Goal: Task Accomplishment & Management: Use online tool/utility

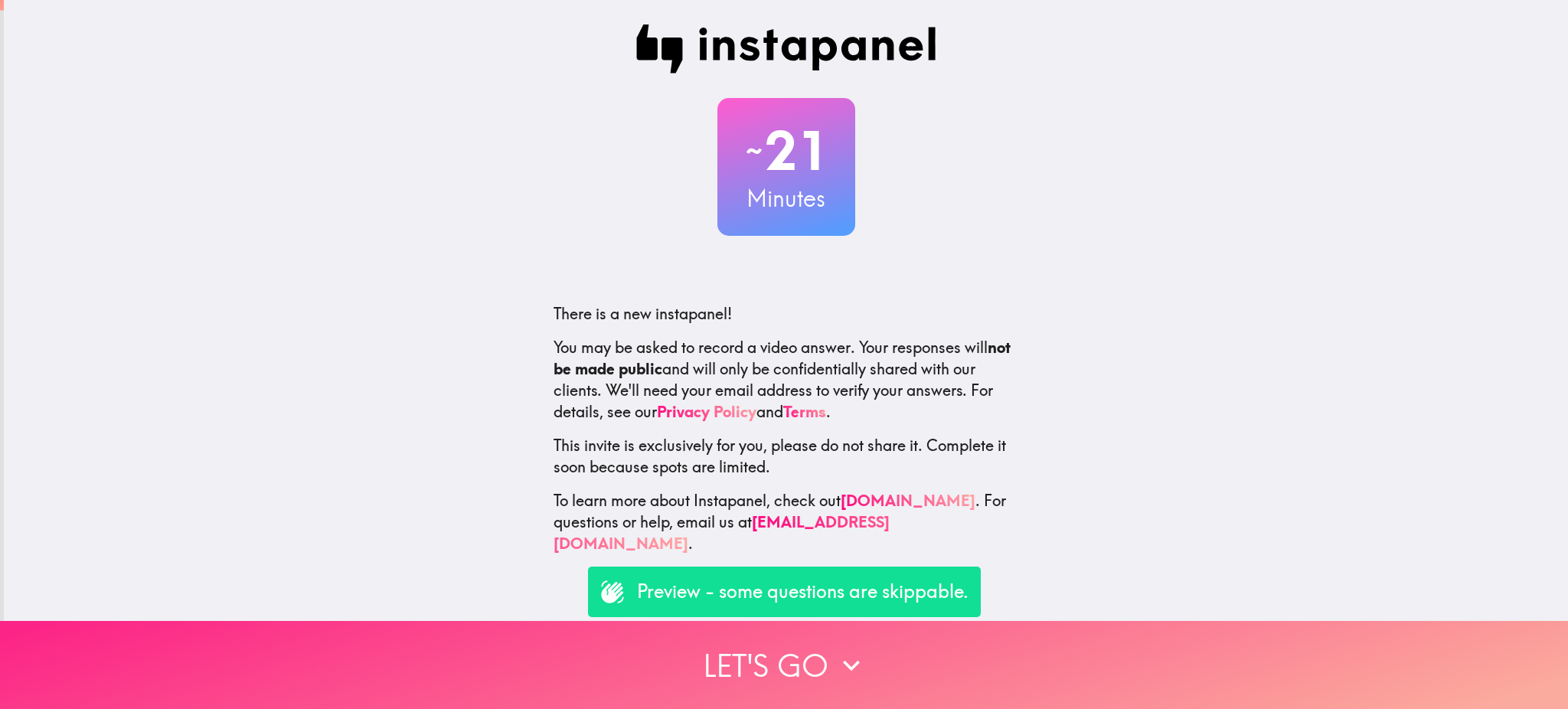
click at [791, 649] on button "Let's go" at bounding box center [784, 665] width 1568 height 88
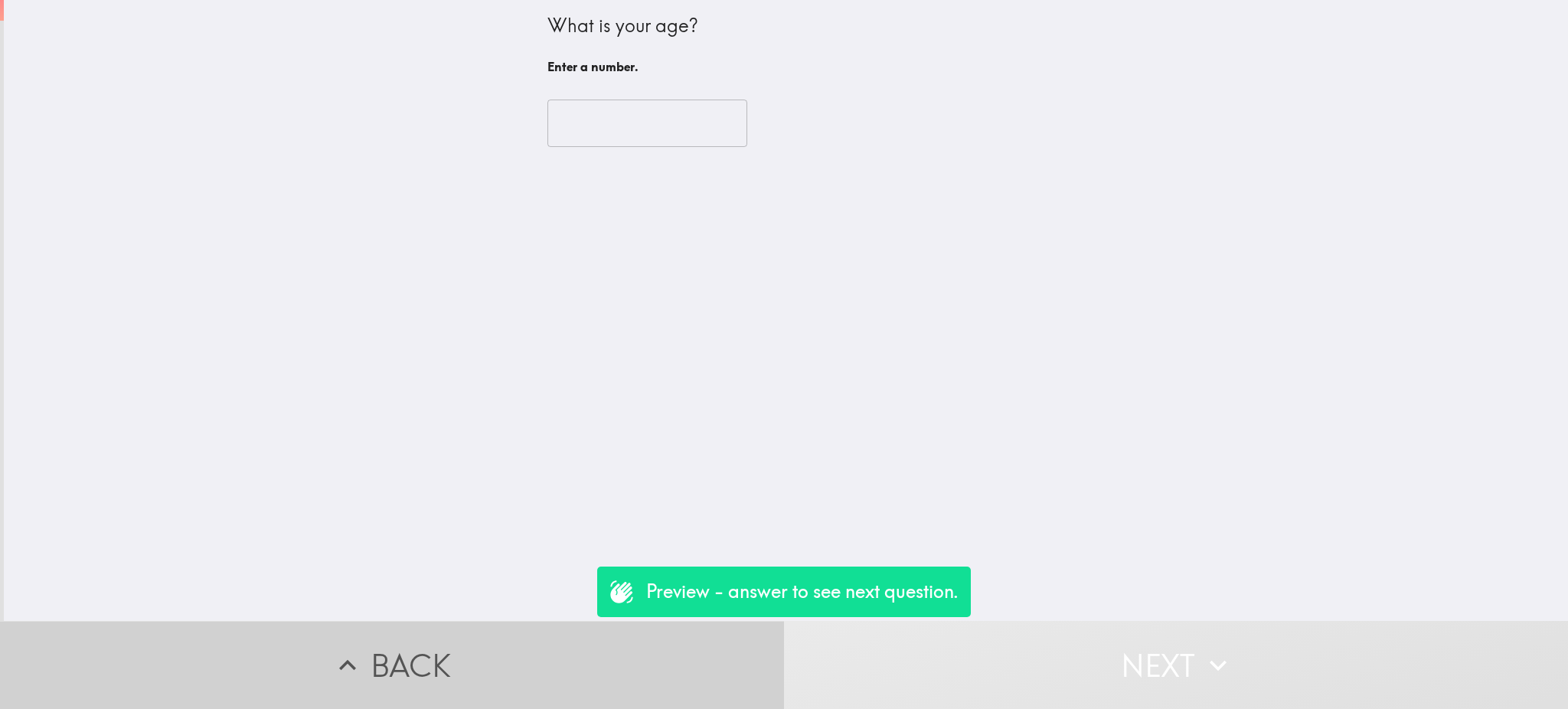
click at [388, 637] on button "Back" at bounding box center [392, 665] width 784 height 88
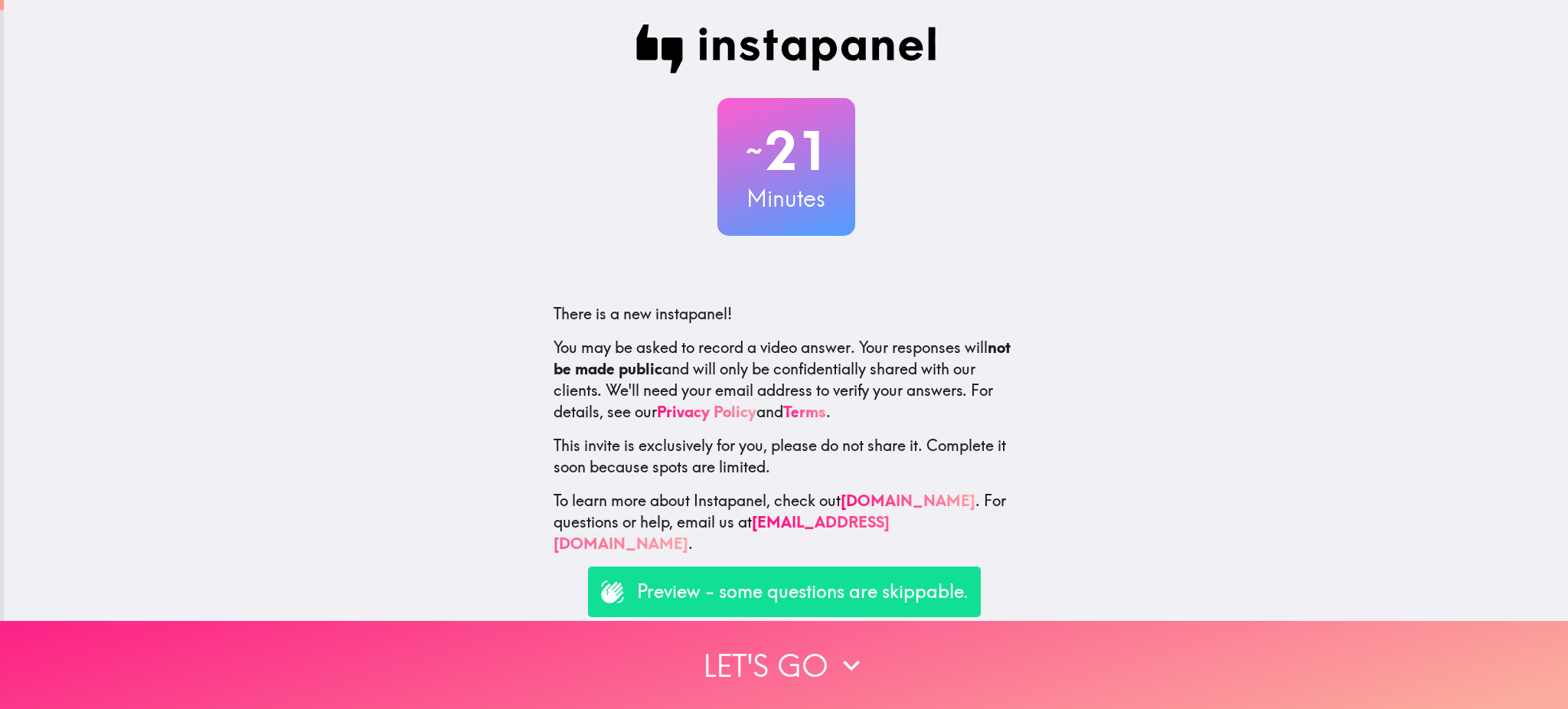
click at [735, 647] on button "Let's go" at bounding box center [784, 665] width 1568 height 88
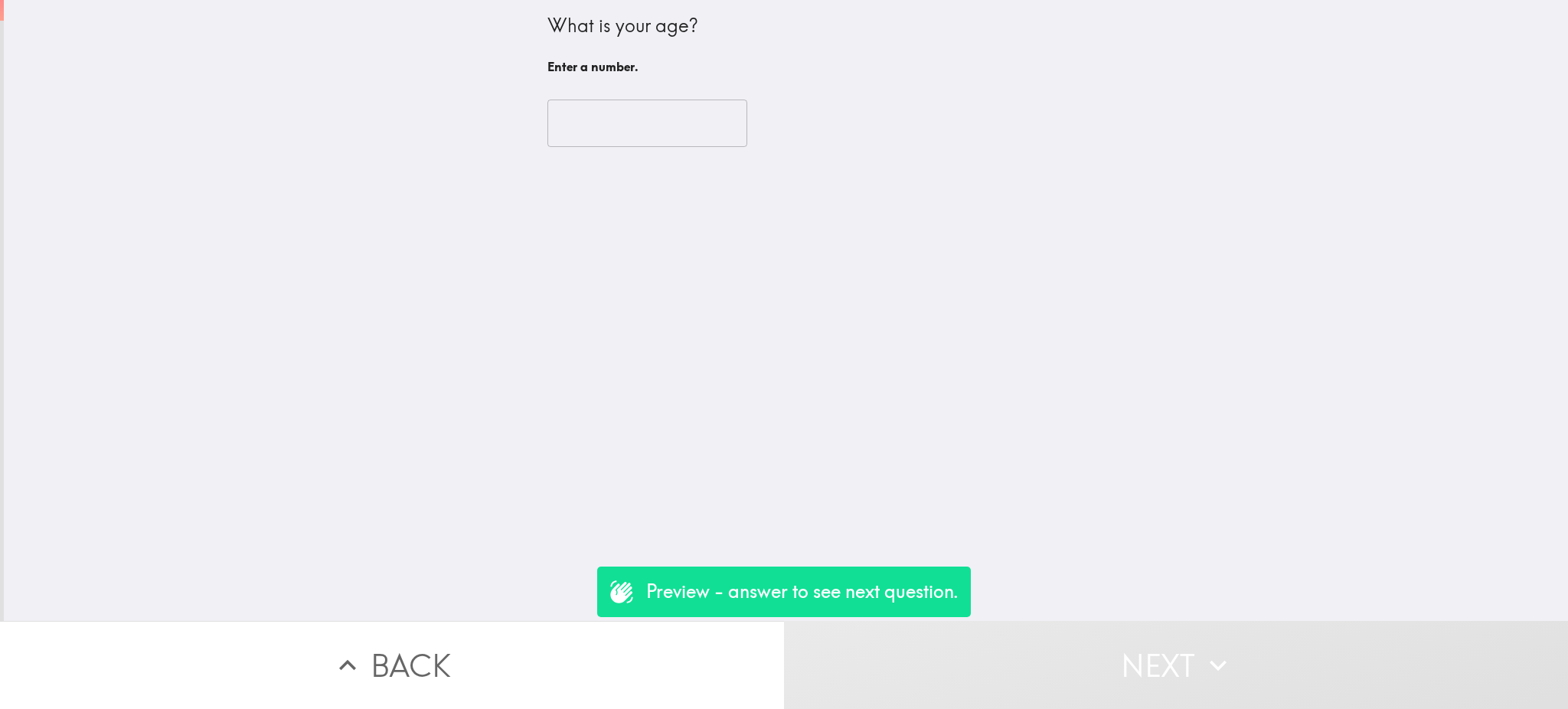
click at [603, 117] on input "number" at bounding box center [647, 123] width 200 height 47
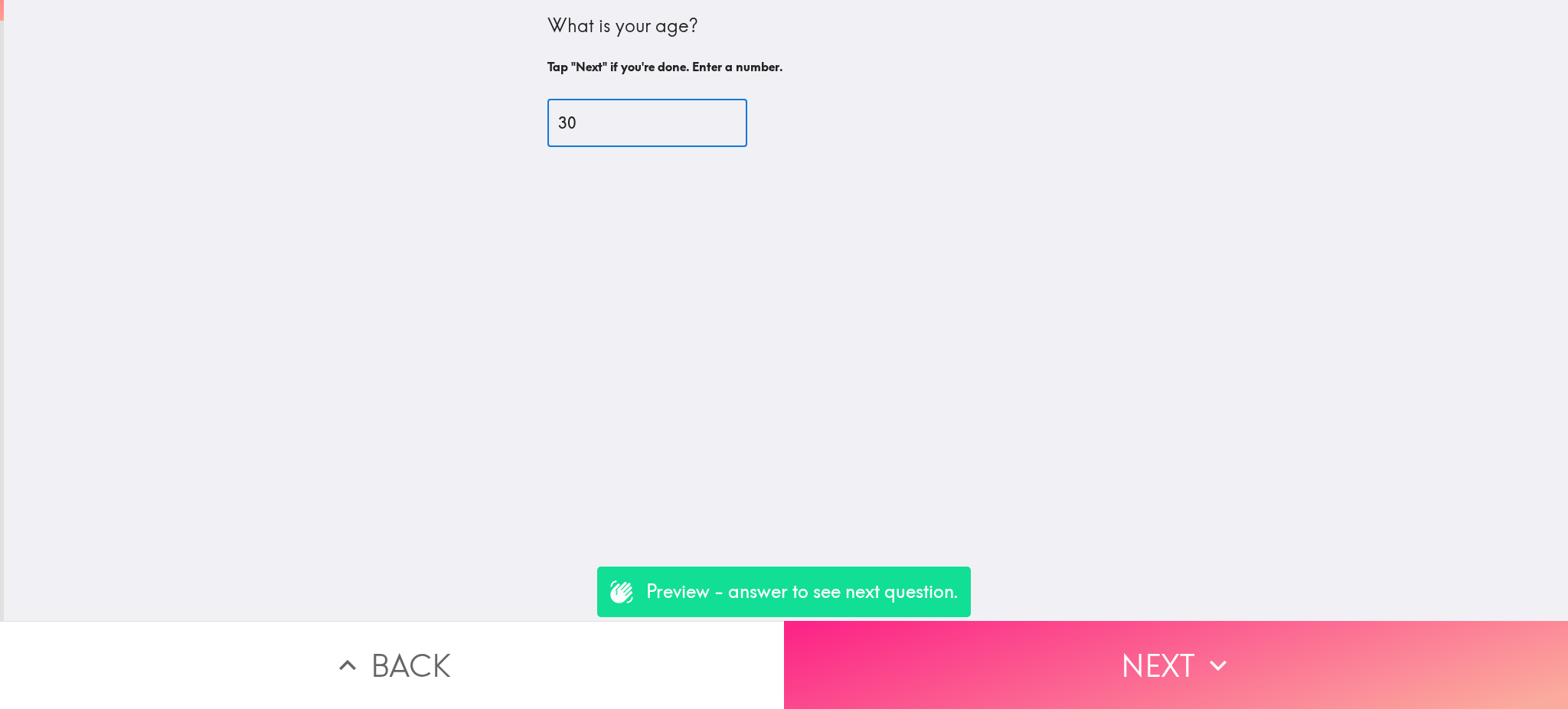
type input "30"
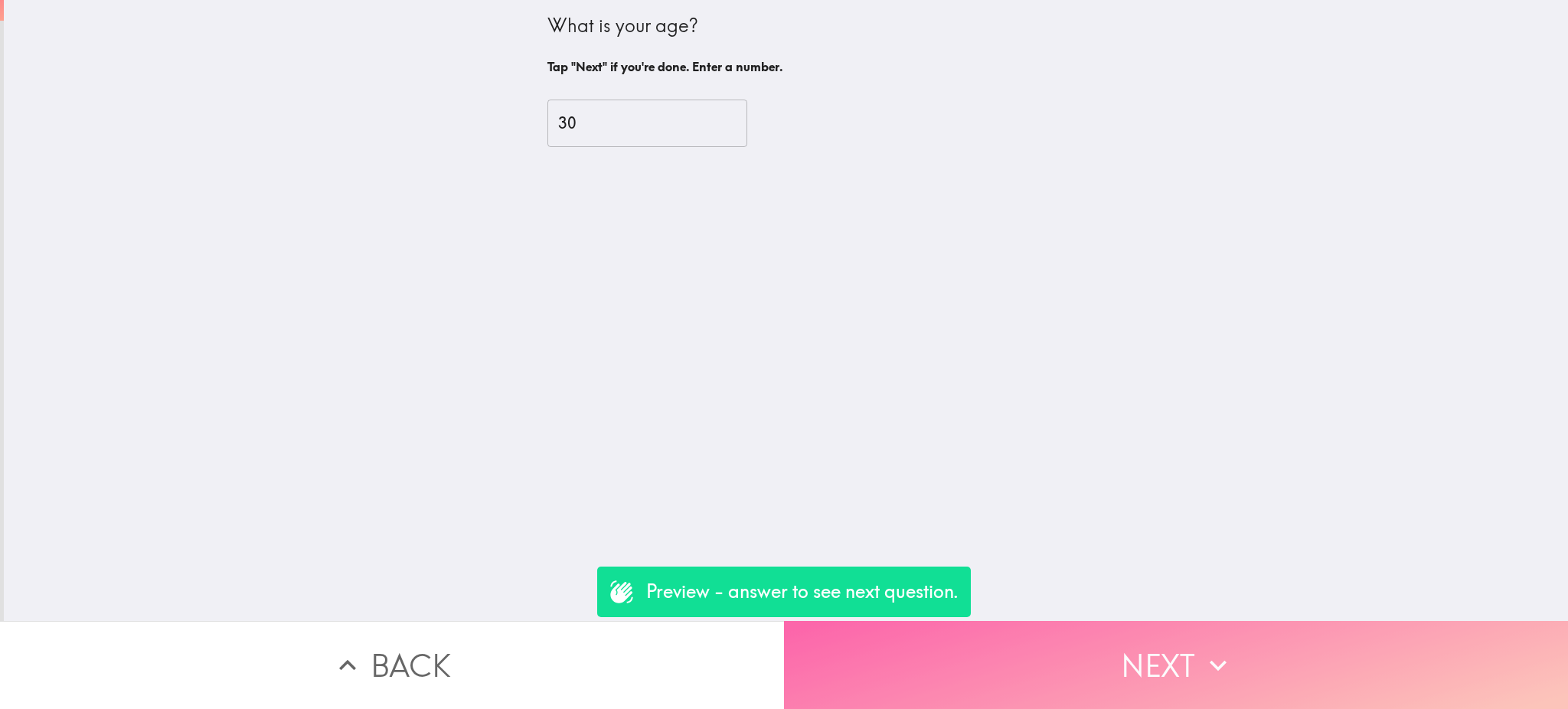
click at [893, 648] on button "Next" at bounding box center [1175, 665] width 784 height 88
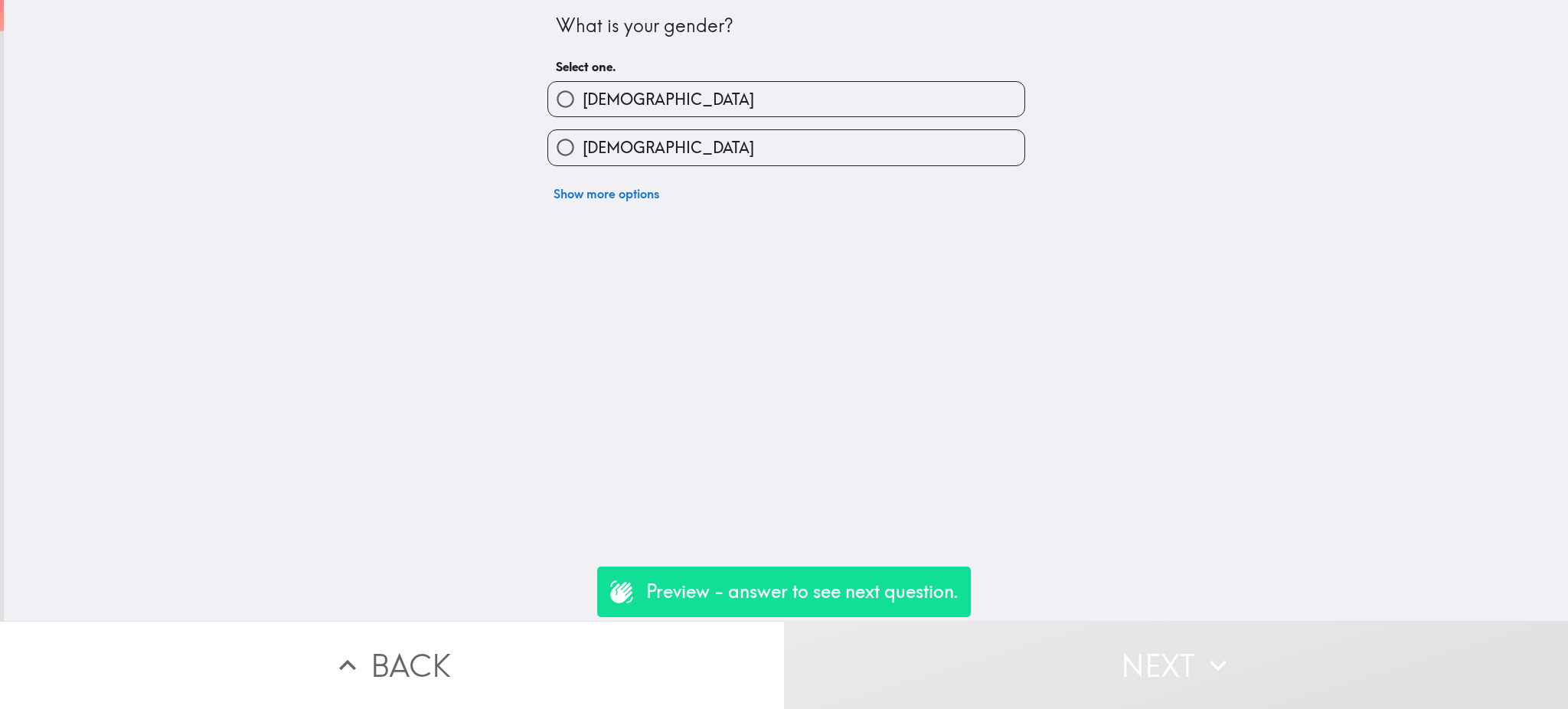
click at [613, 161] on label "Female" at bounding box center [786, 146] width 476 height 34
click at [582, 161] on input "Female" at bounding box center [565, 146] width 34 height 34
radio input "true"
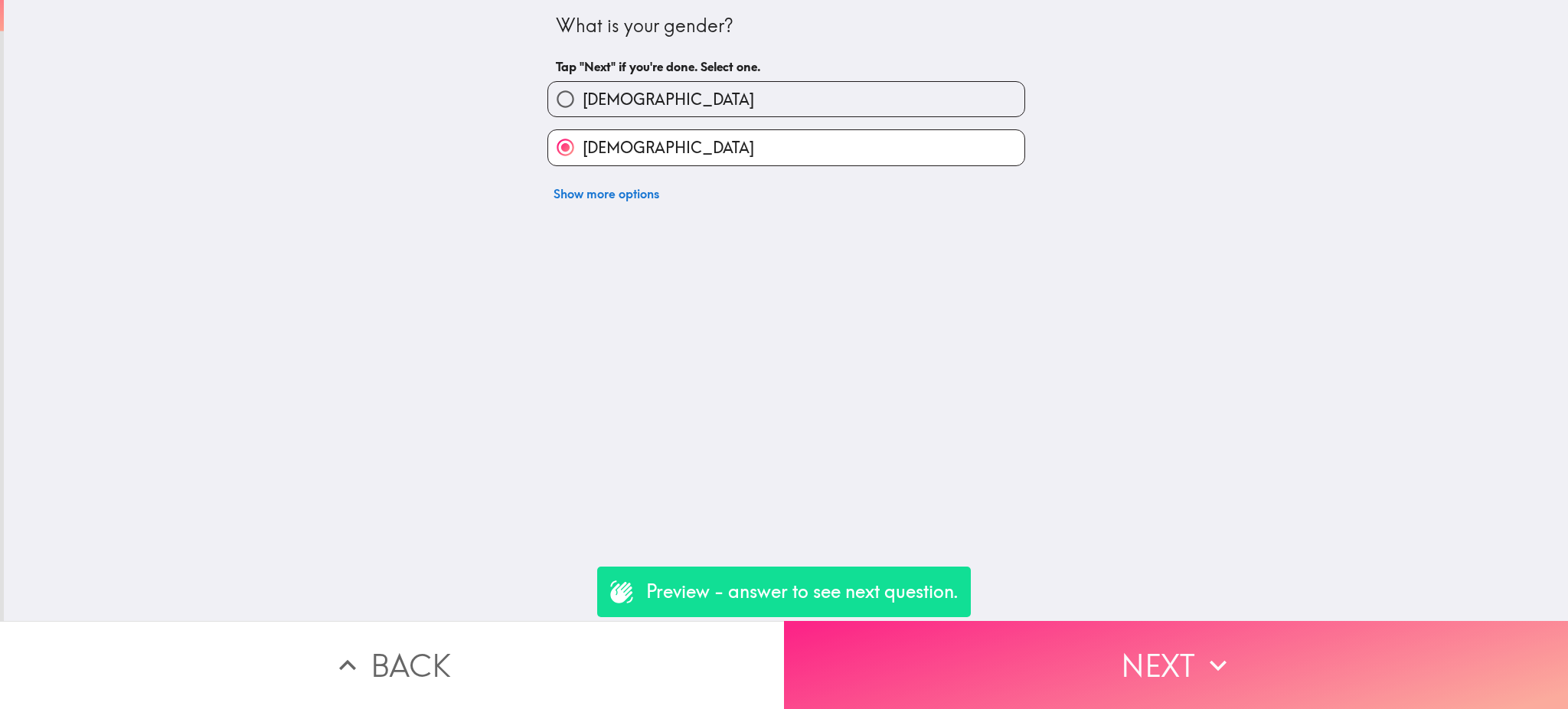
click at [1000, 667] on button "Next" at bounding box center [1175, 665] width 784 height 88
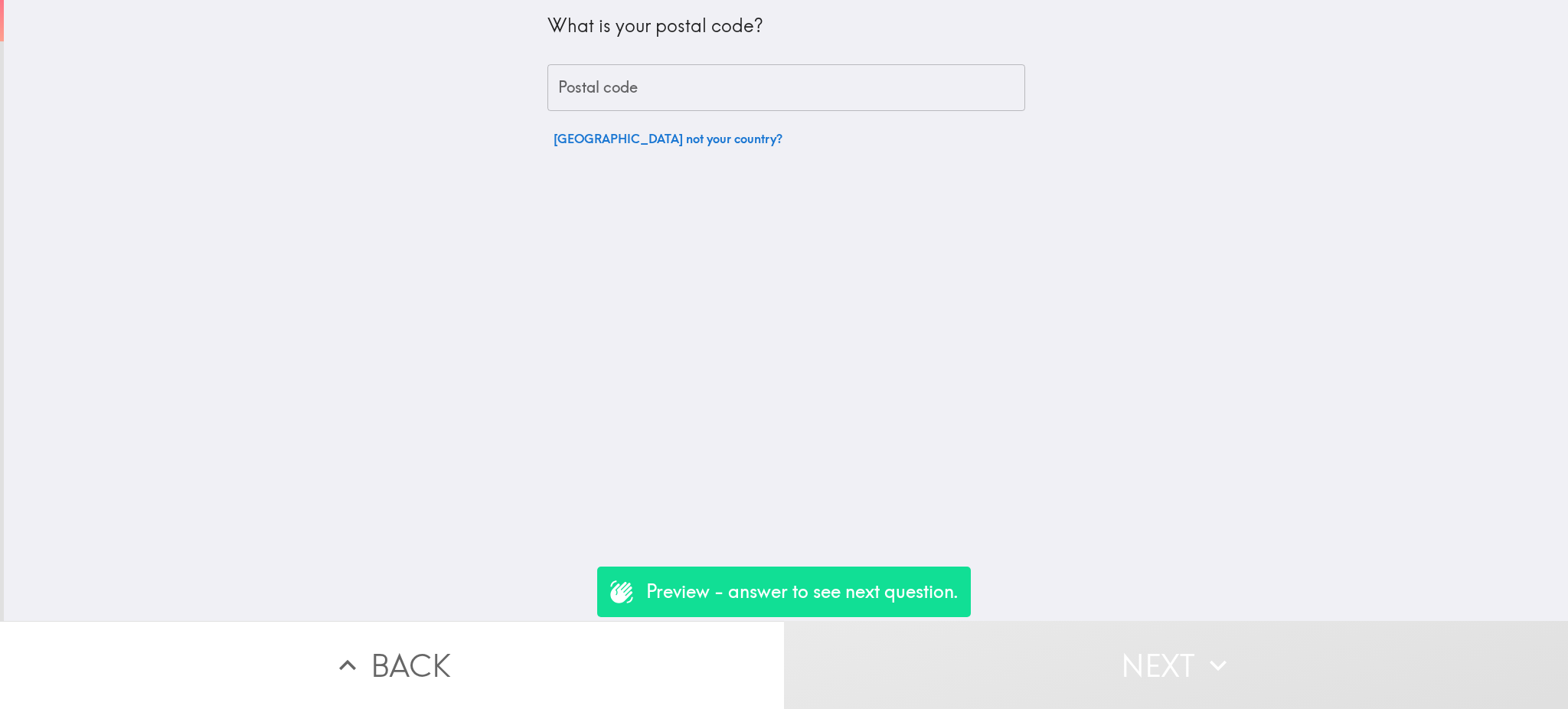
click at [634, 82] on input "Postal code" at bounding box center [786, 87] width 477 height 47
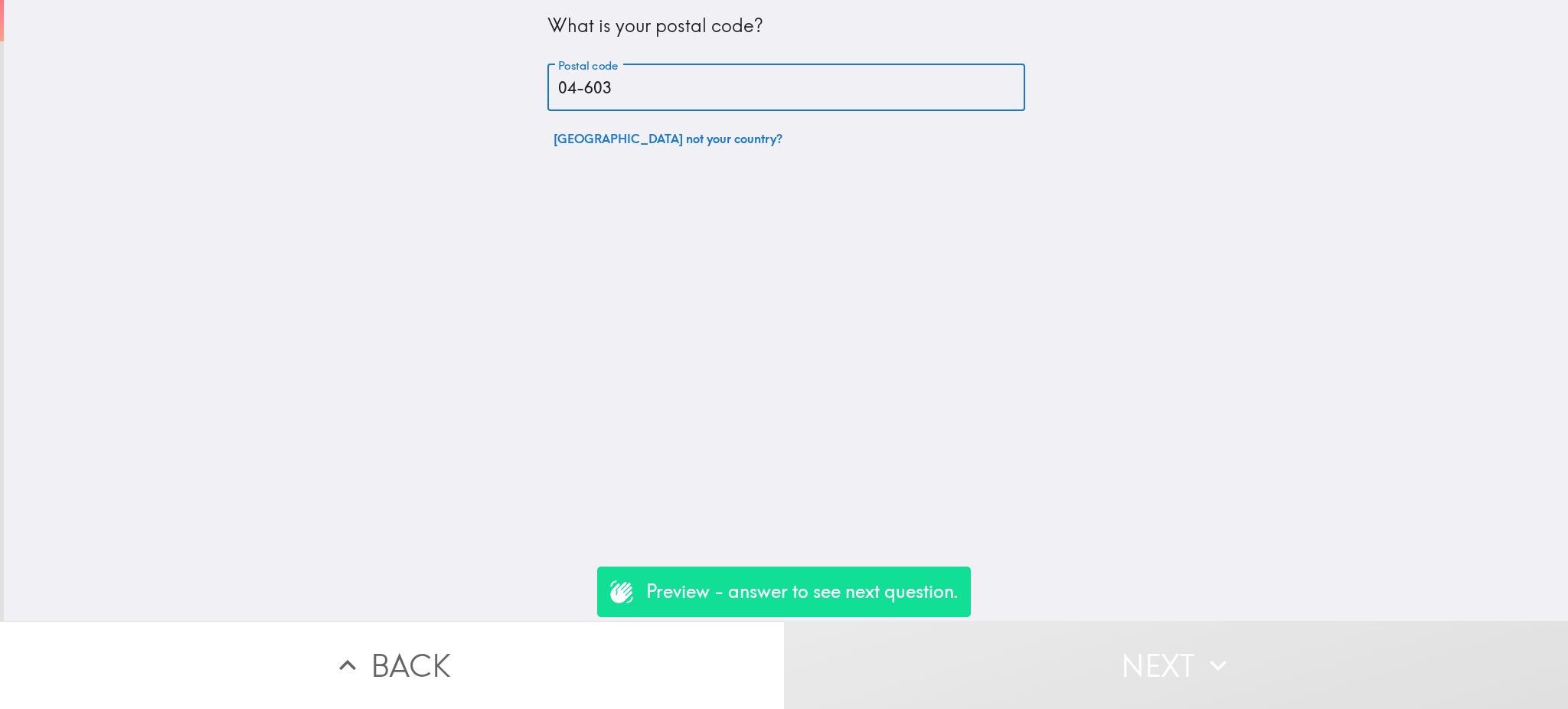
type input "04-603"
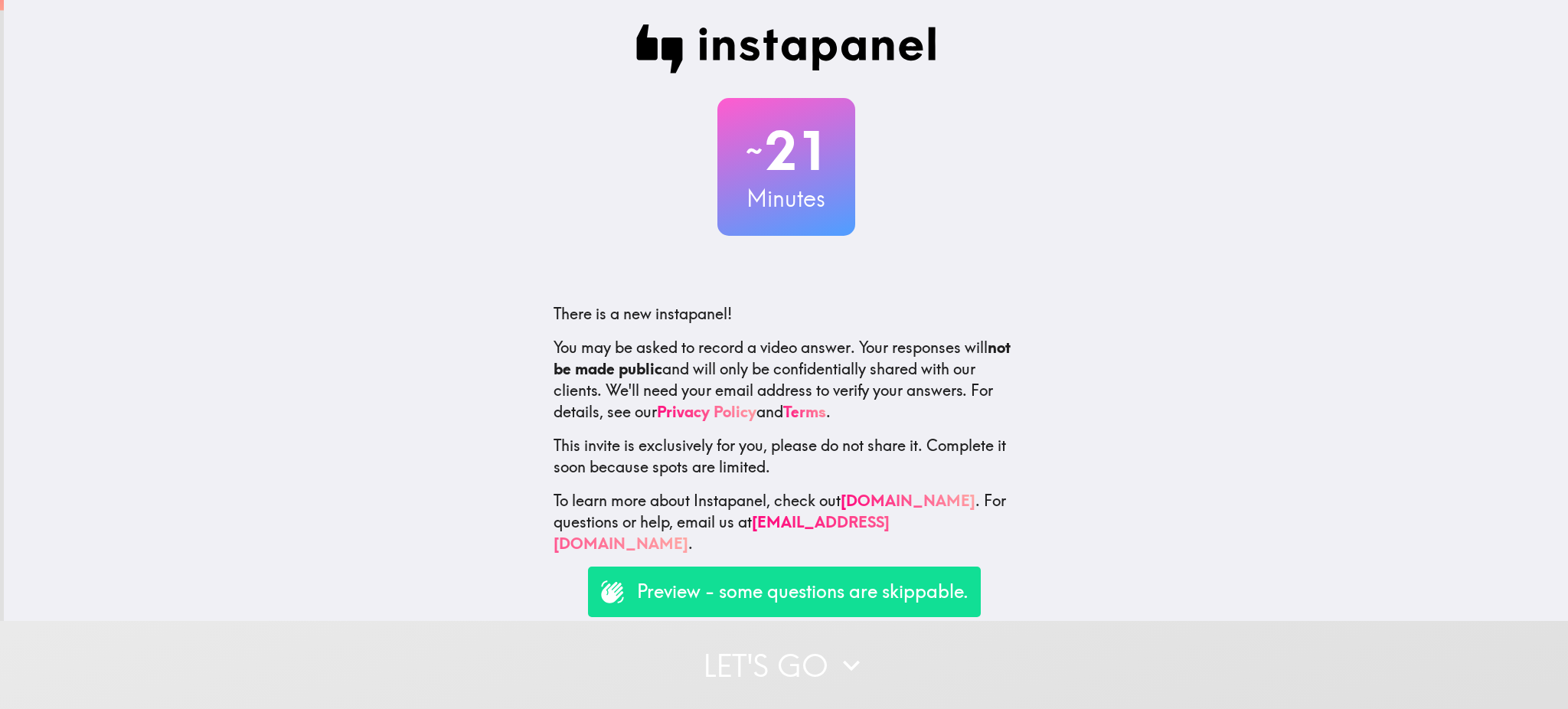
click at [737, 592] on p "Preview - some questions are skippable." at bounding box center [803, 592] width 331 height 26
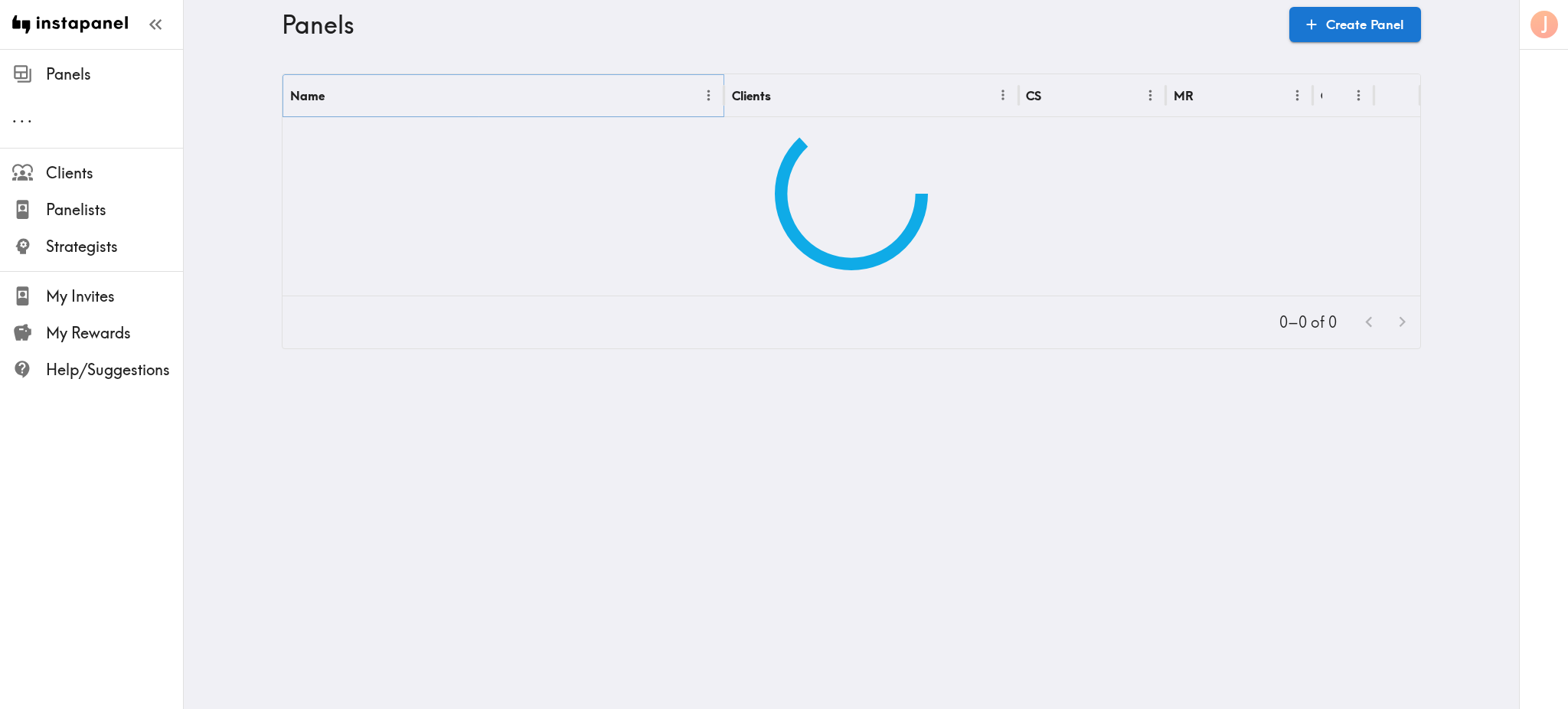
click at [703, 94] on button "Menu" at bounding box center [708, 95] width 24 height 24
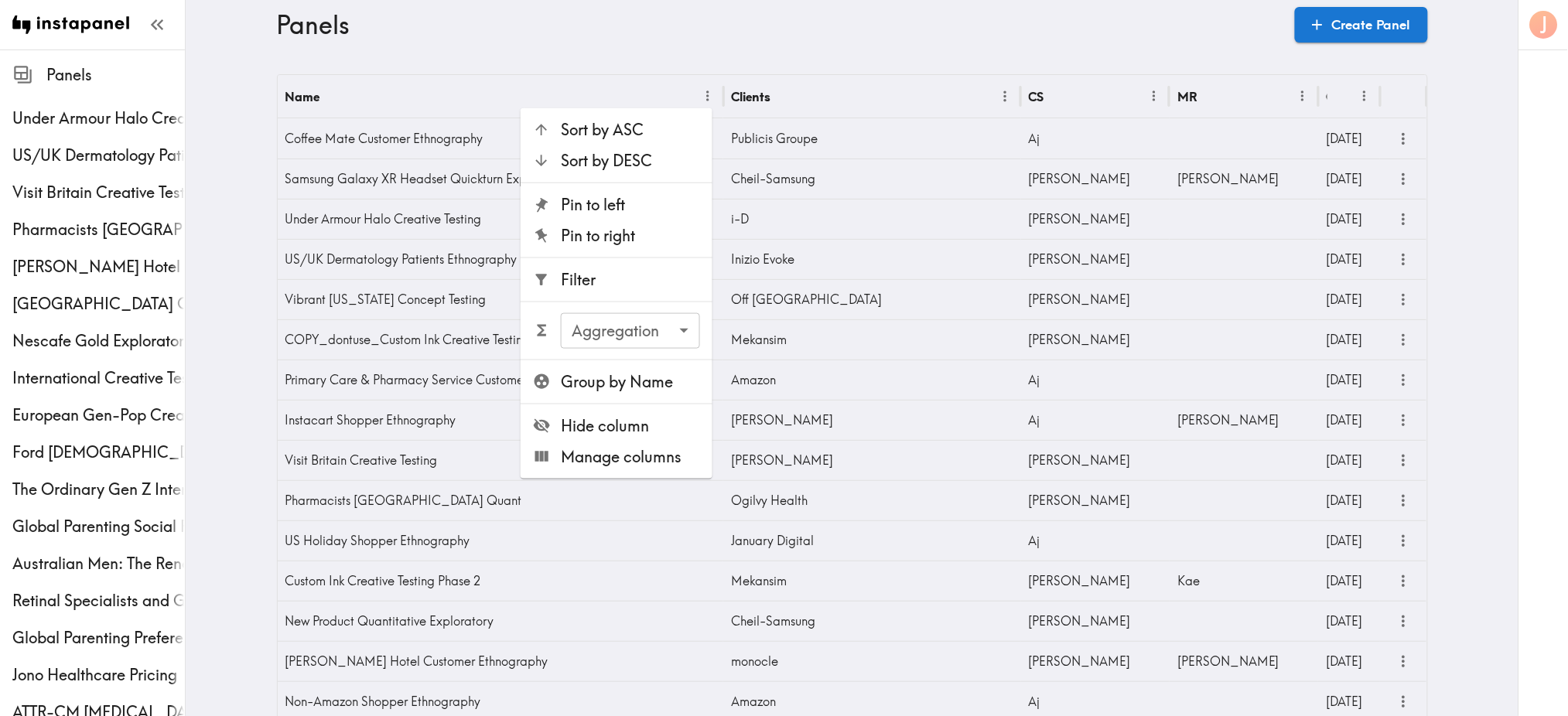
click at [602, 284] on span "Filter" at bounding box center [631, 280] width 140 height 22
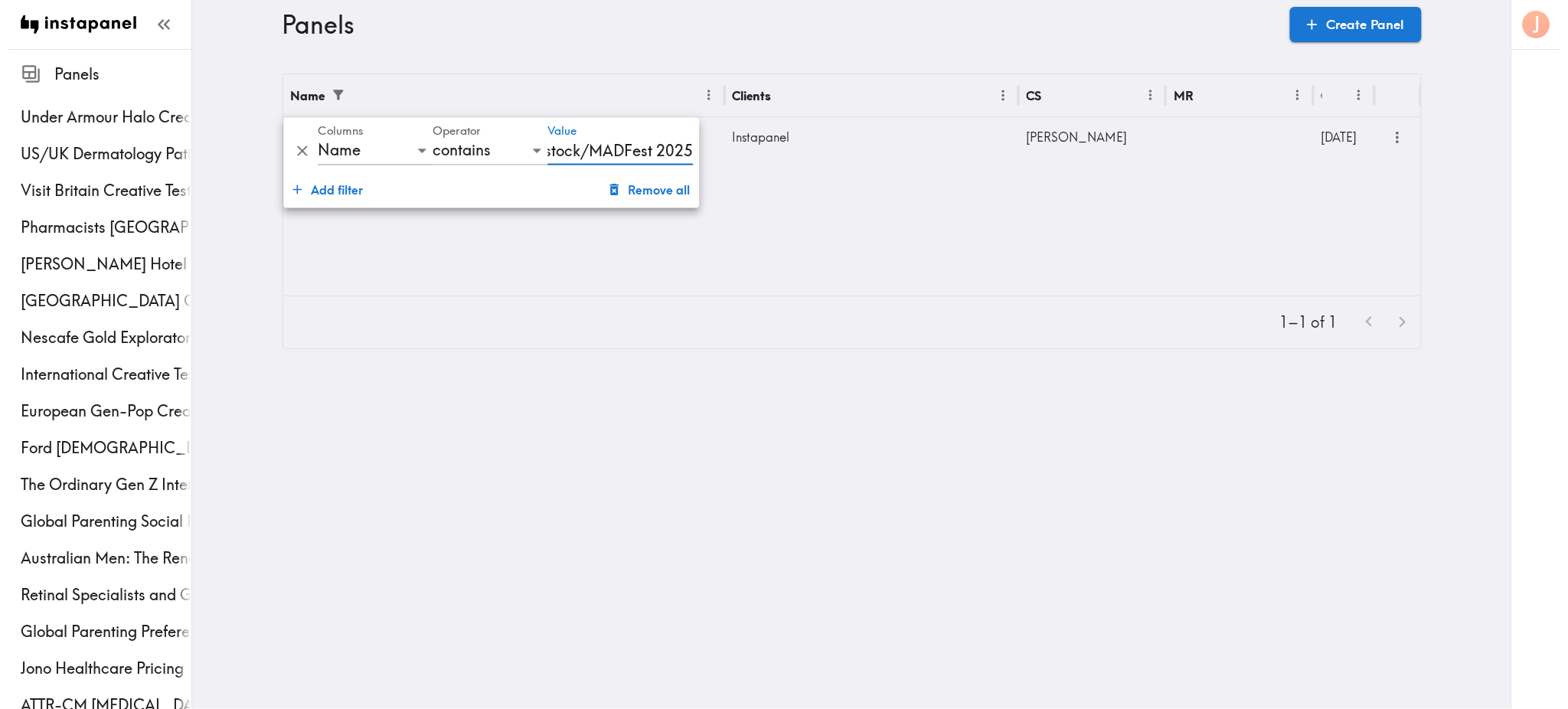
scroll to position [0, 49]
type input "Nudgestock/MADFest 2025"
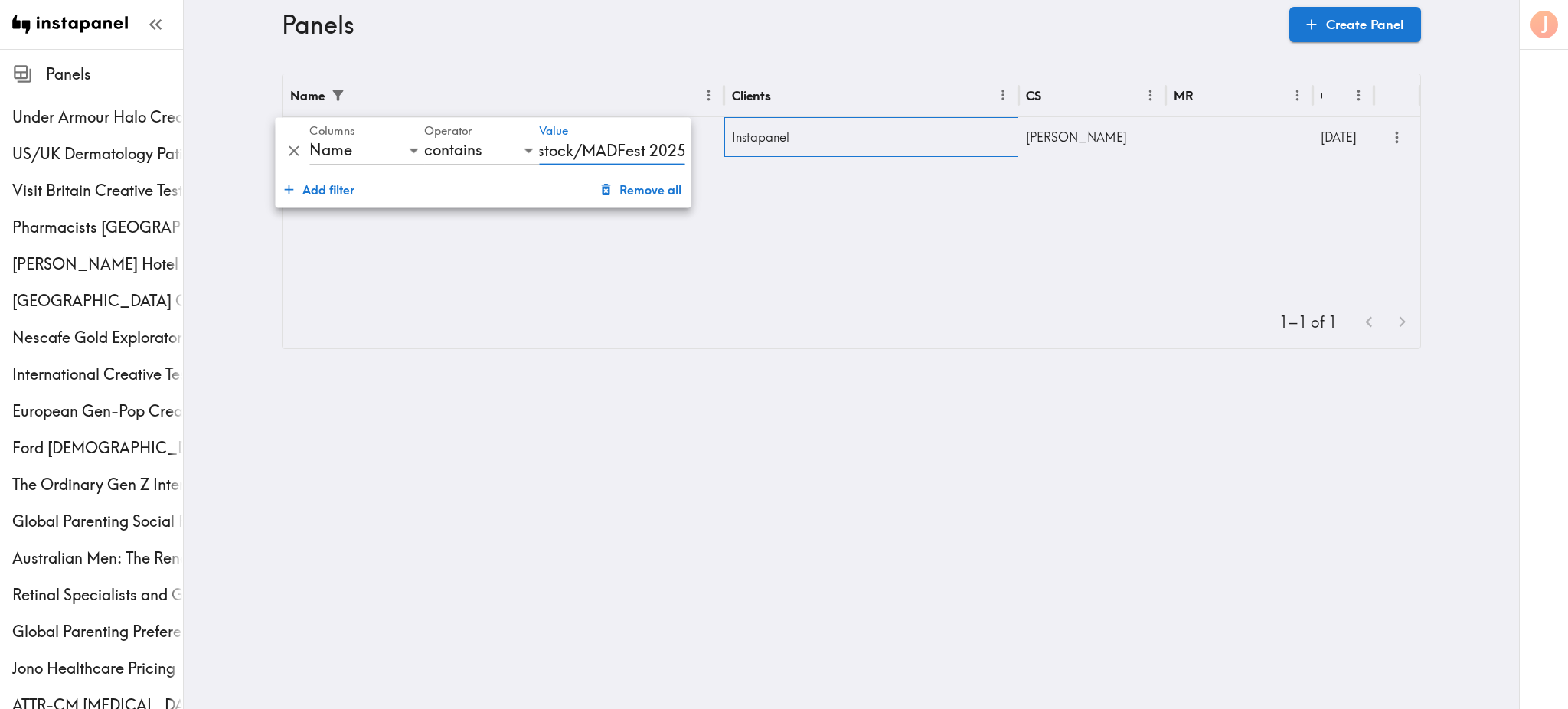
click at [934, 141] on div "Instapanel" at bounding box center [872, 137] width 294 height 40
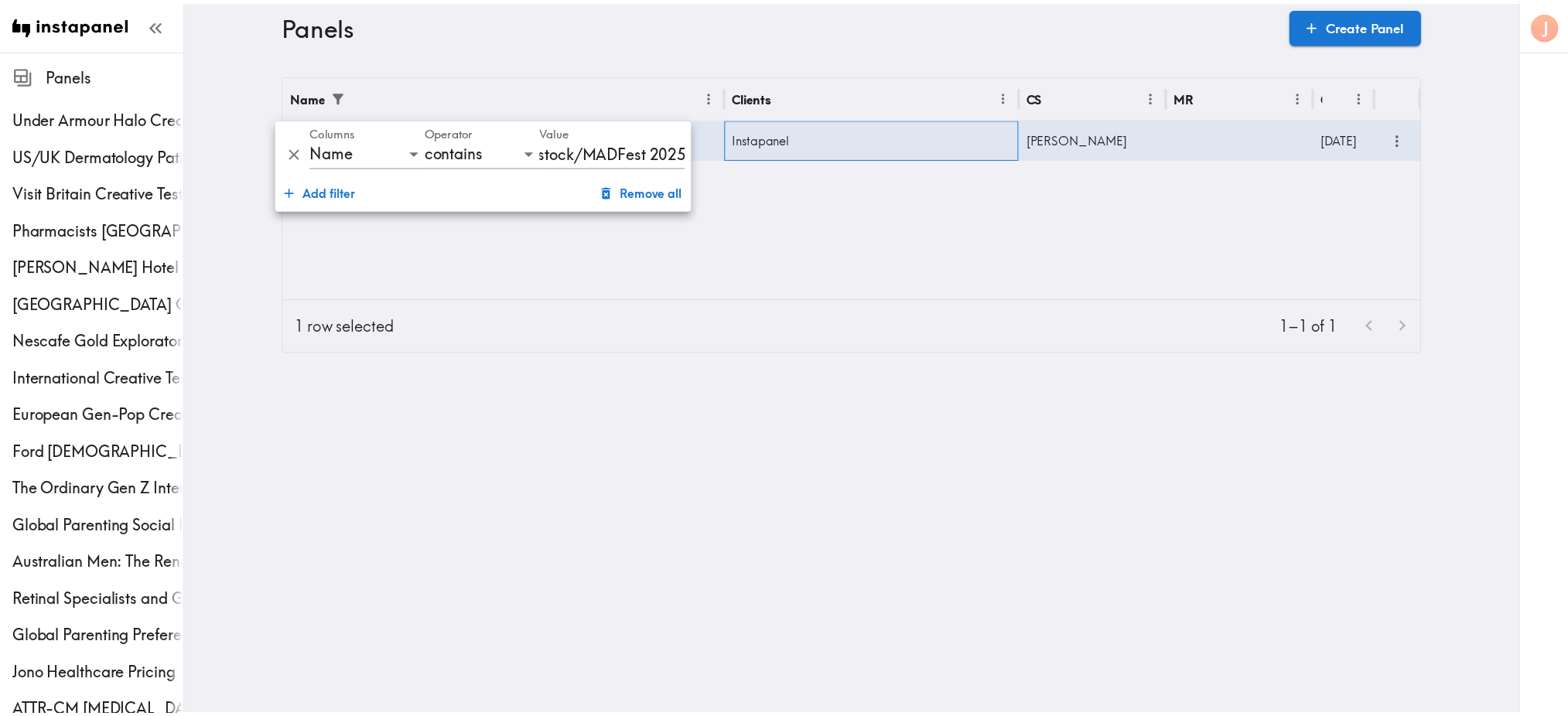
scroll to position [0, 0]
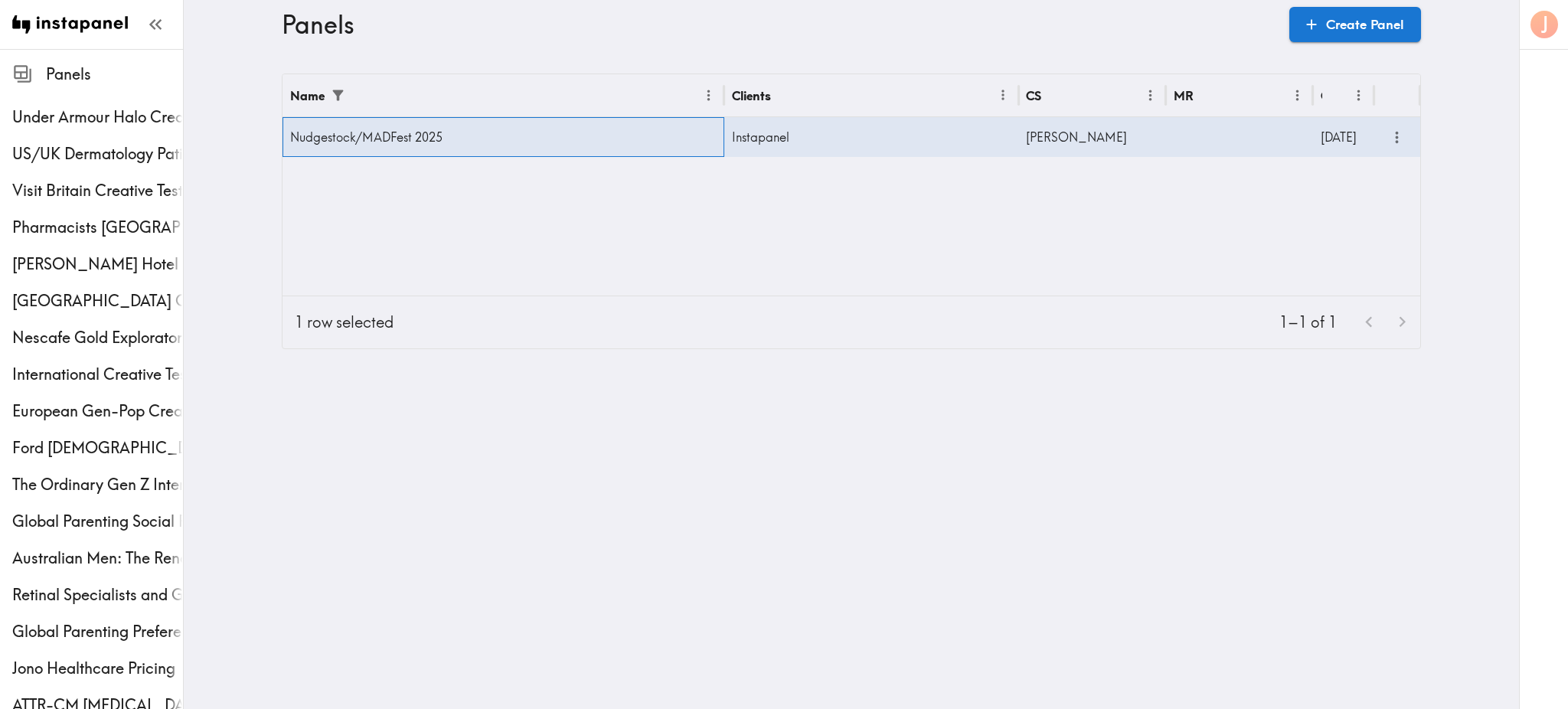
click at [563, 152] on div "Nudgestock/MADFest 2025" at bounding box center [503, 137] width 442 height 40
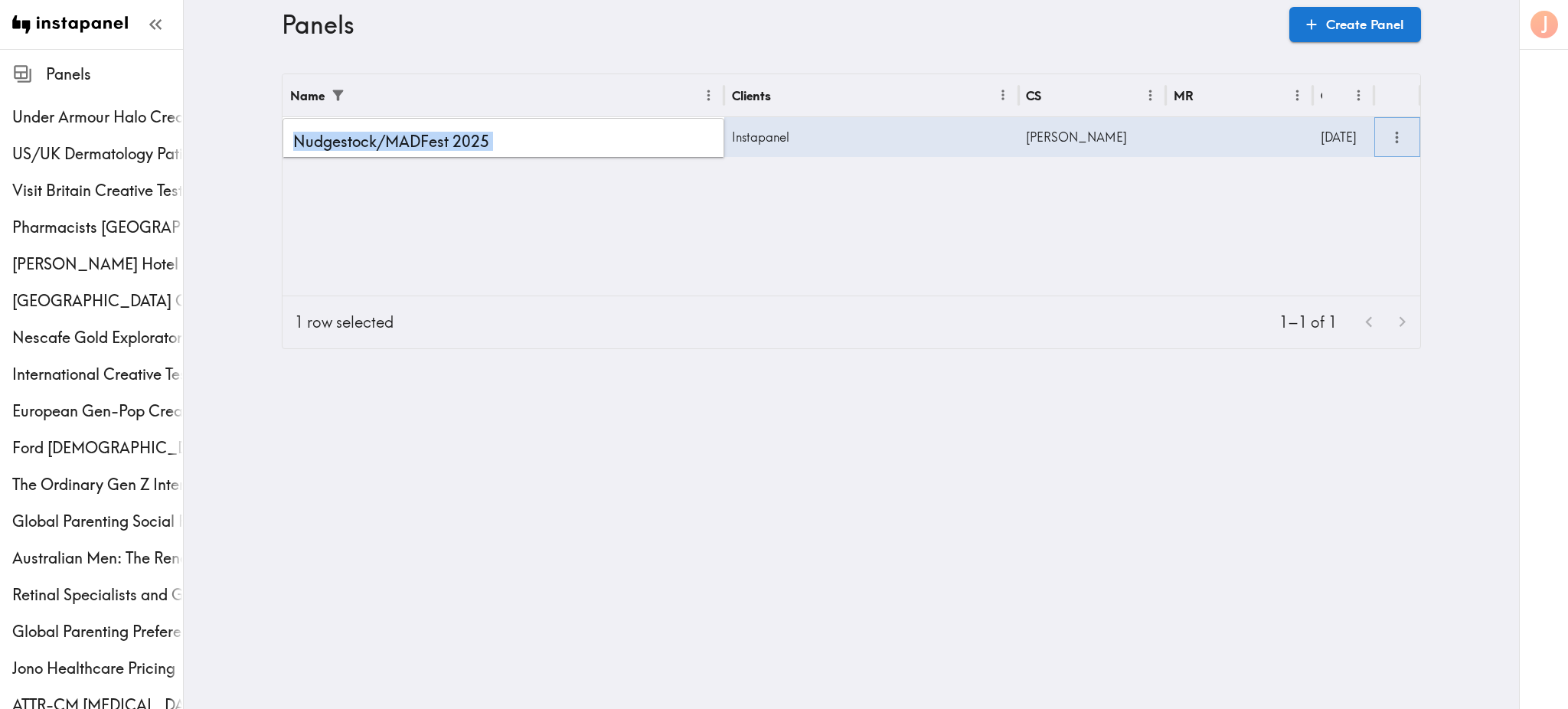
click at [1393, 140] on icon "more" at bounding box center [1396, 137] width 17 height 17
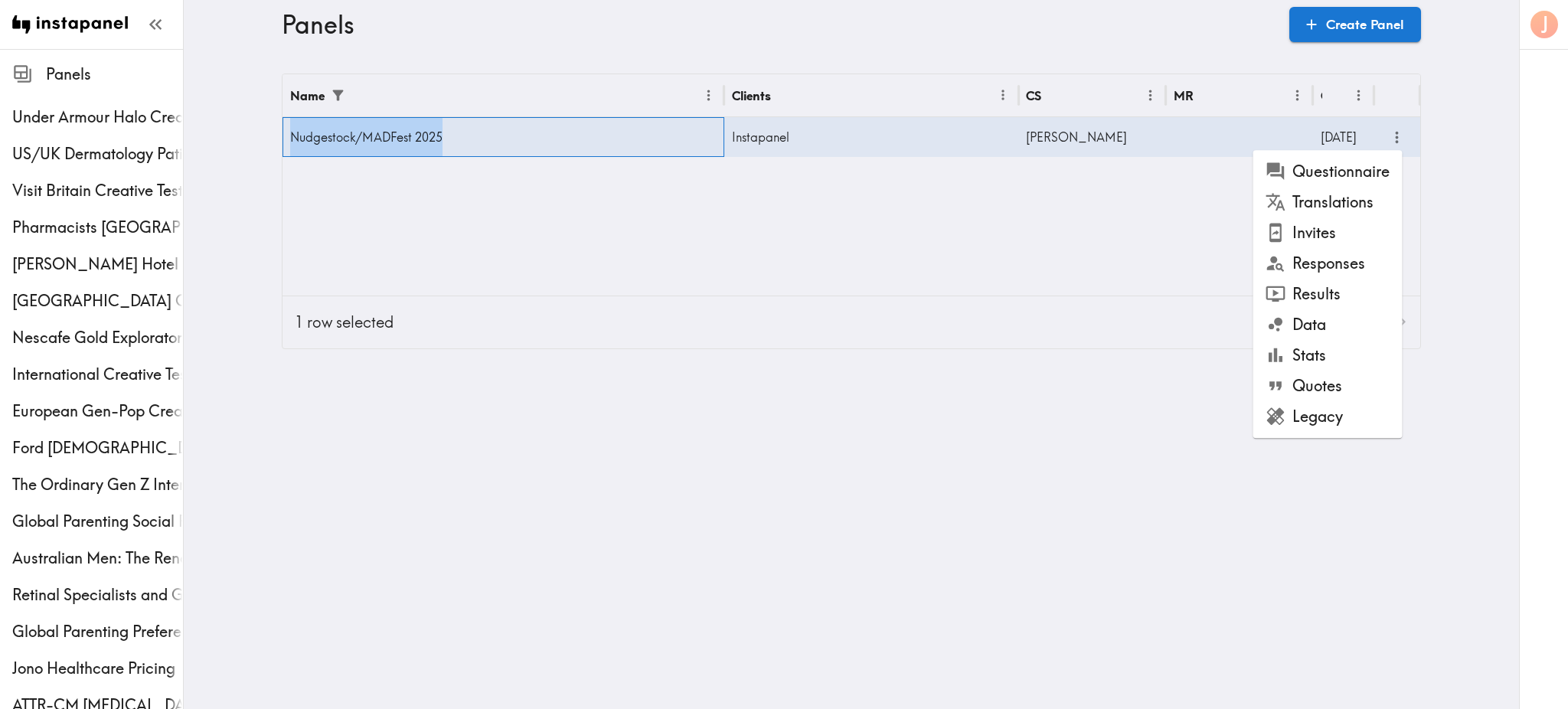
click at [449, 129] on div "Nudgestock/MADFest 2025" at bounding box center [503, 137] width 442 height 40
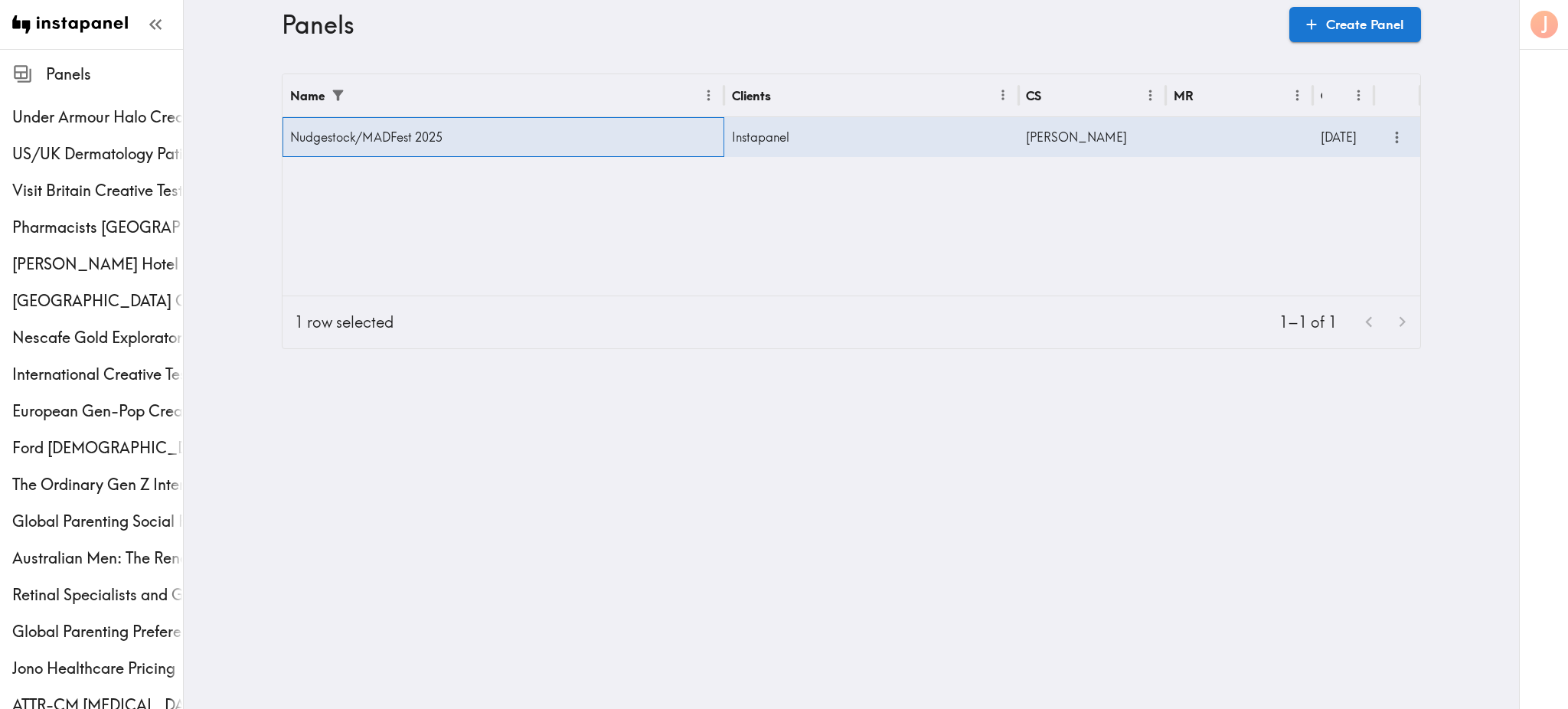
click at [378, 135] on div "Nudgestock/MADFest 2025" at bounding box center [503, 137] width 442 height 40
click at [754, 168] on div "Name Clients CS MR Created Nudgestock/MADFest 2025 Instapanel Davidryan 53d ago" at bounding box center [851, 185] width 1137 height 221
click at [1400, 142] on div at bounding box center [1397, 137] width 25 height 25
click at [1392, 141] on icon "more" at bounding box center [1396, 137] width 17 height 17
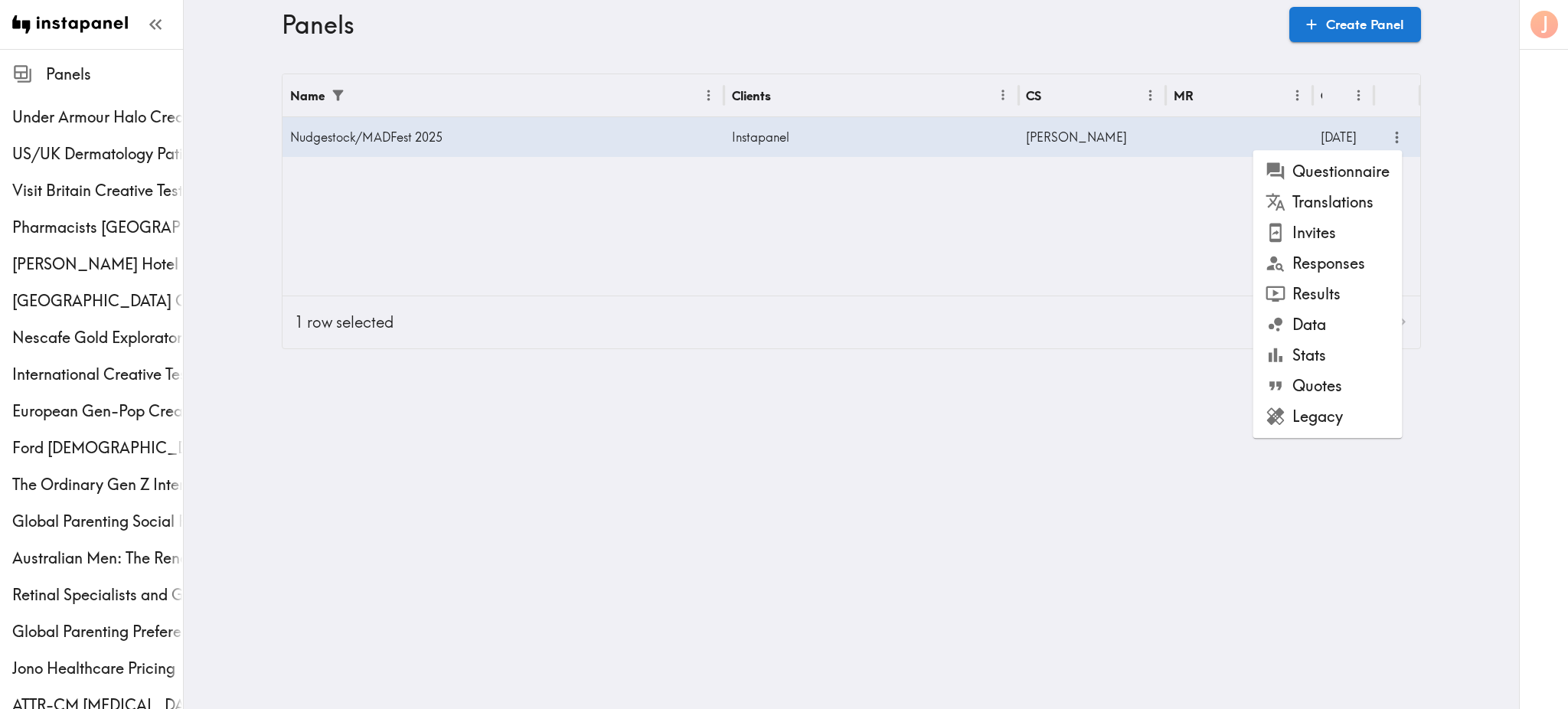
click at [1336, 244] on li "Invites" at bounding box center [1326, 232] width 149 height 31
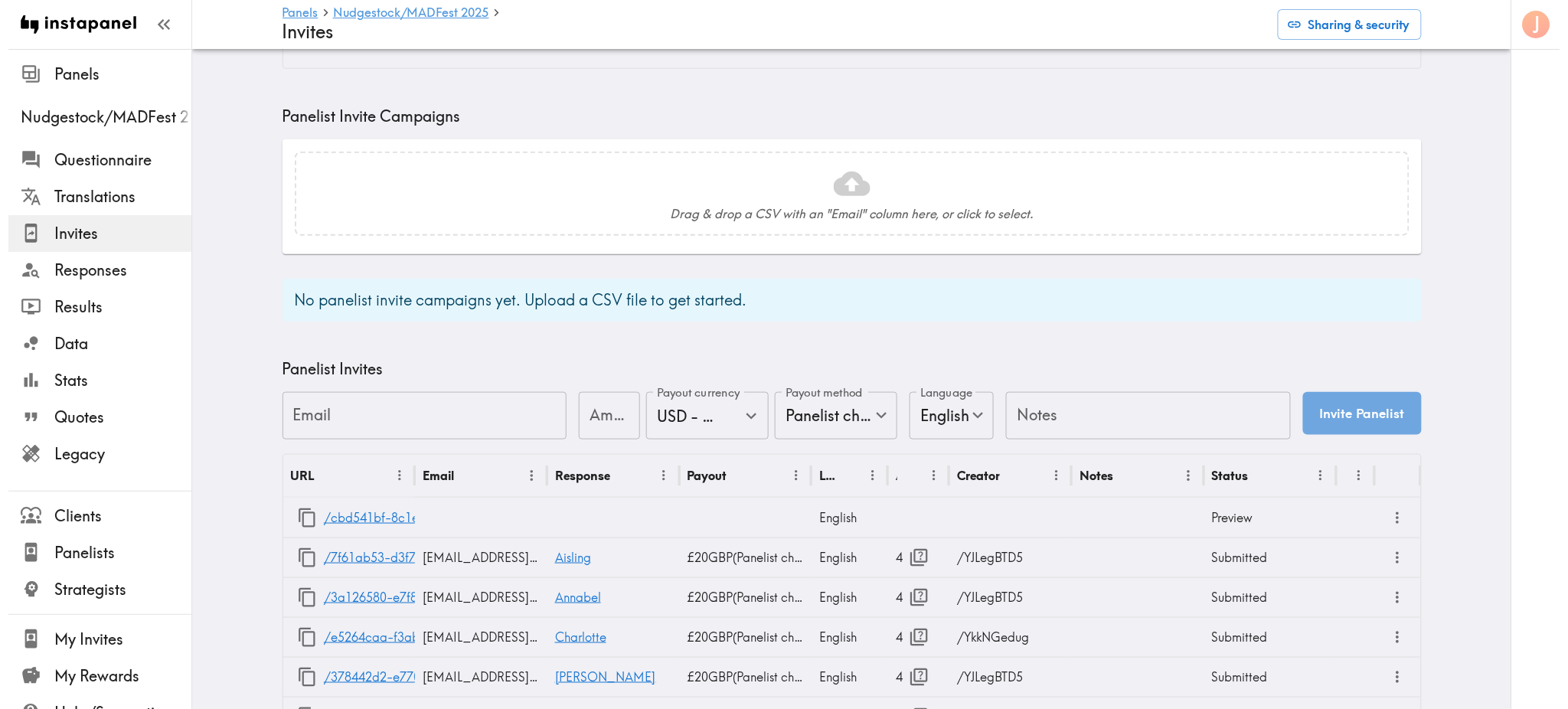
scroll to position [379, 0]
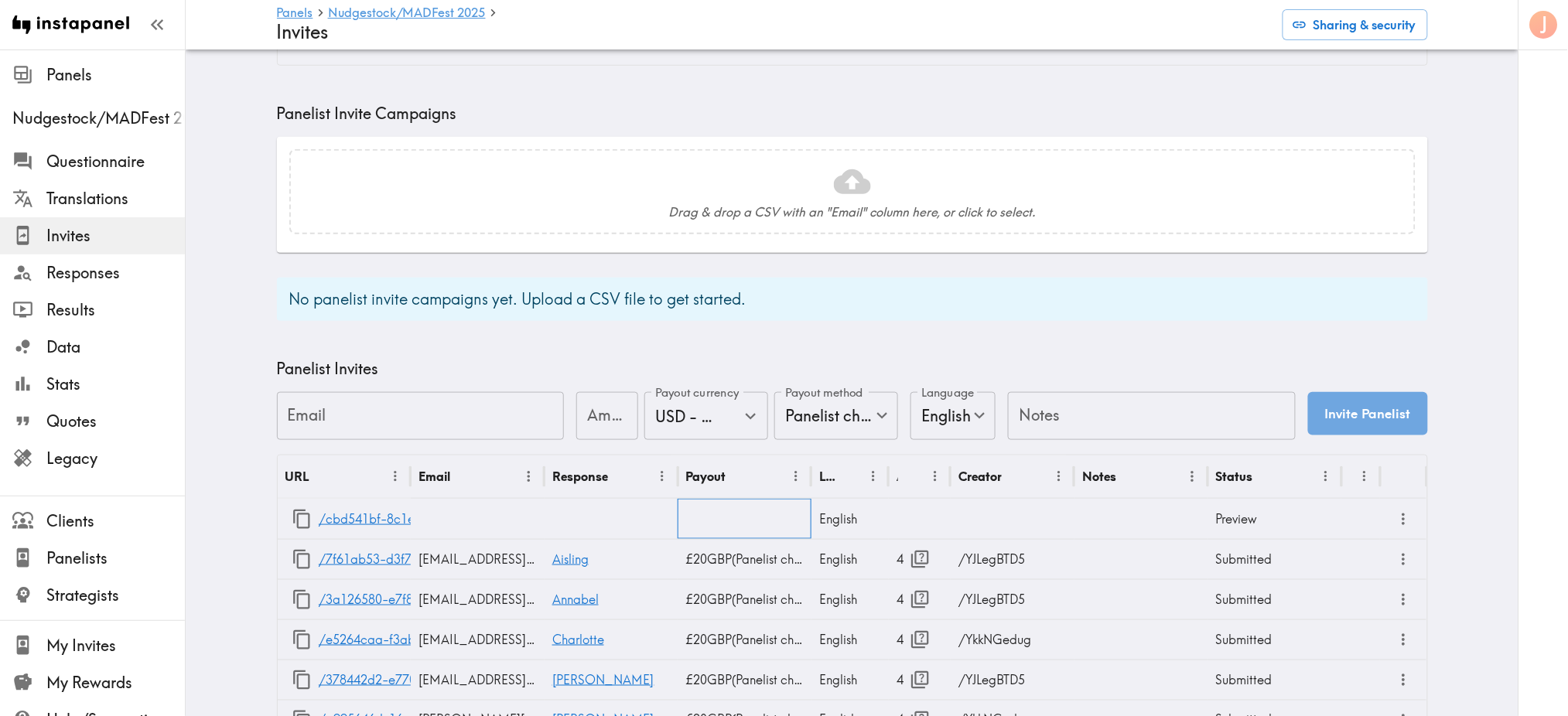
click at [795, 520] on div at bounding box center [744, 519] width 134 height 40
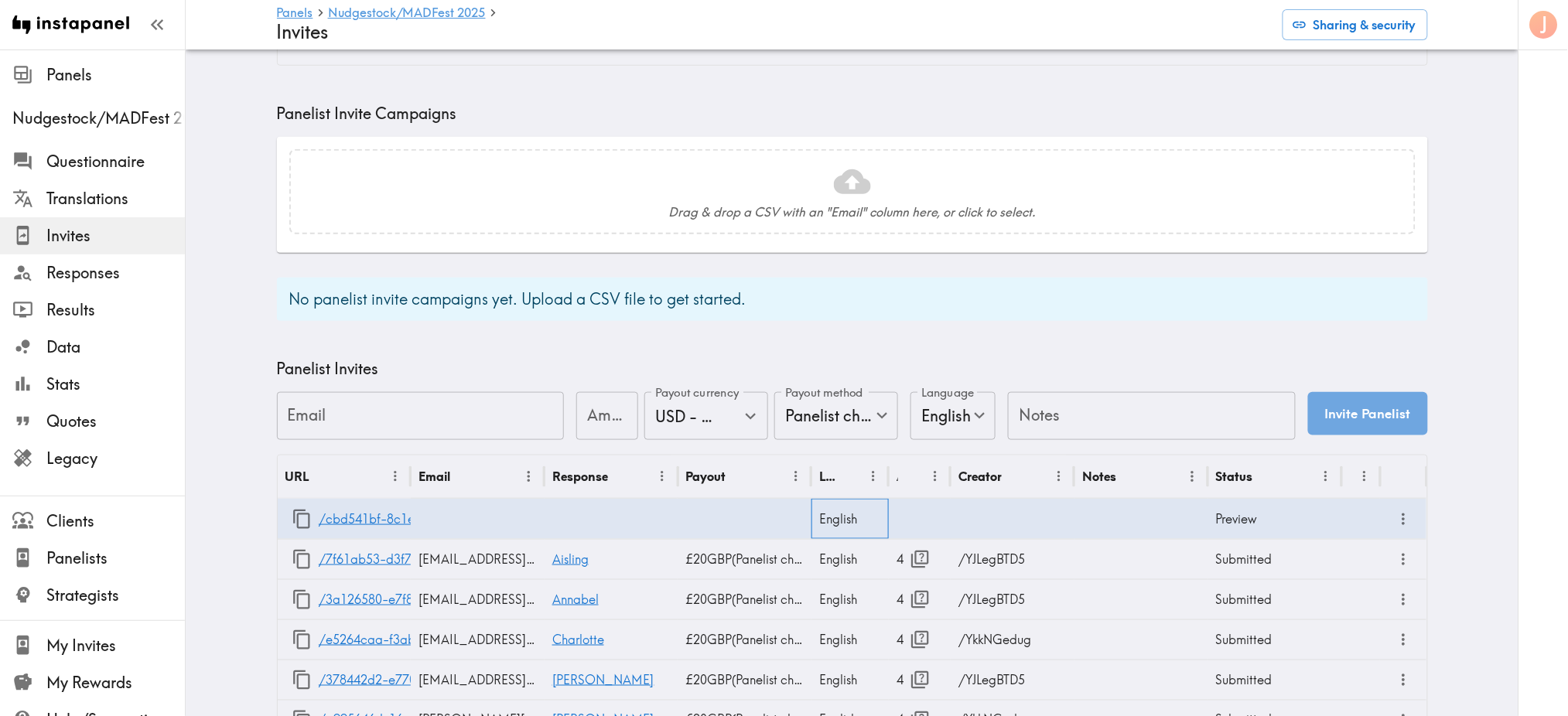
click at [821, 519] on div "English" at bounding box center [850, 519] width 77 height 40
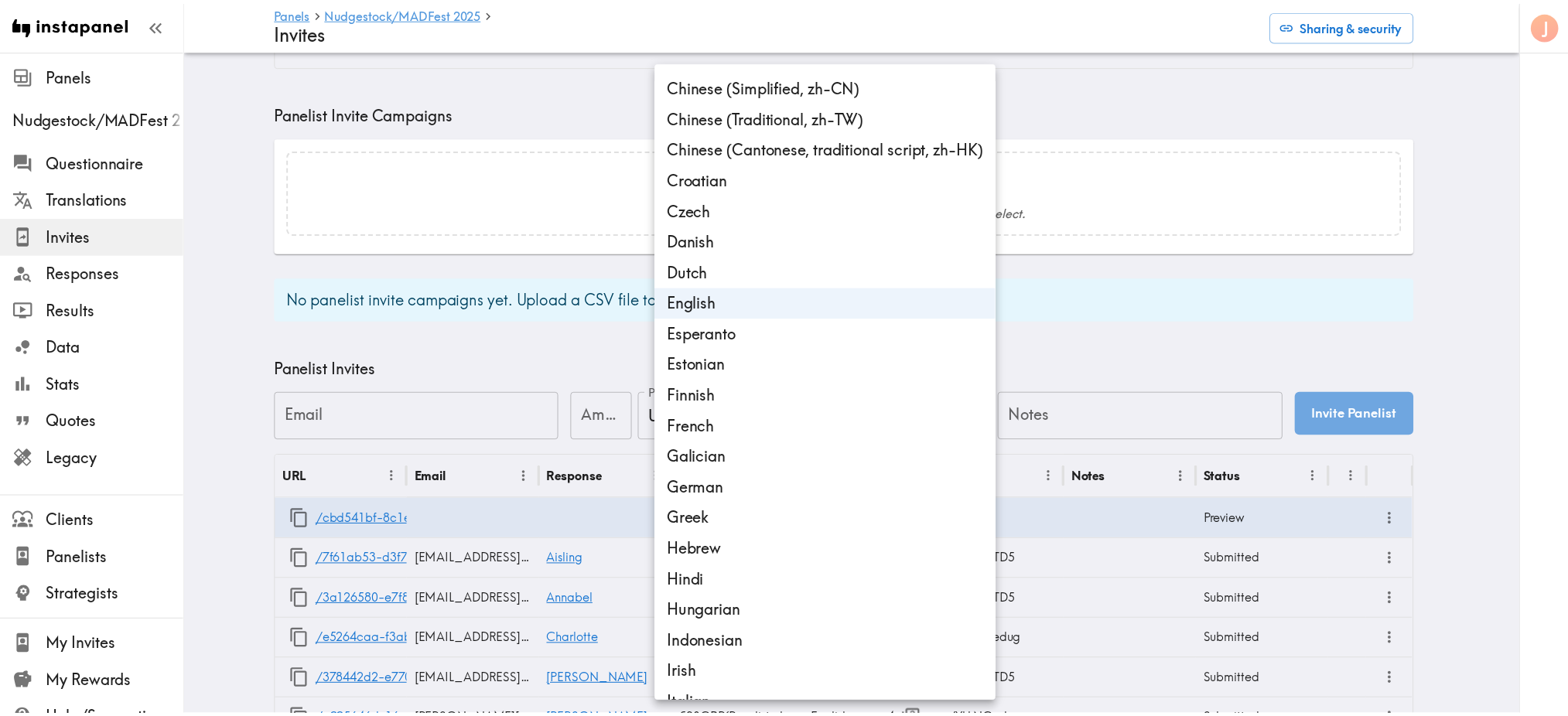
scroll to position [0, 0]
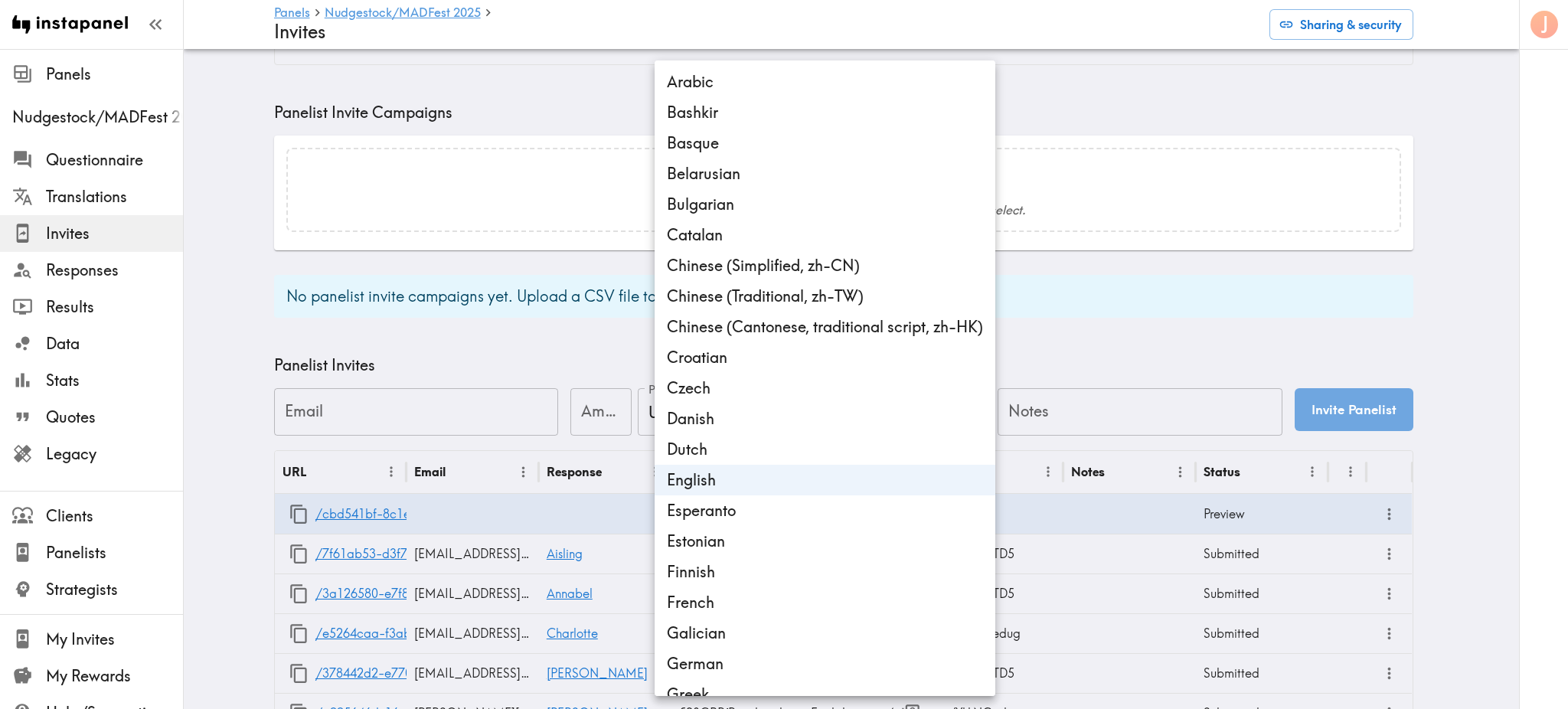
click at [1118, 338] on div at bounding box center [784, 354] width 1568 height 709
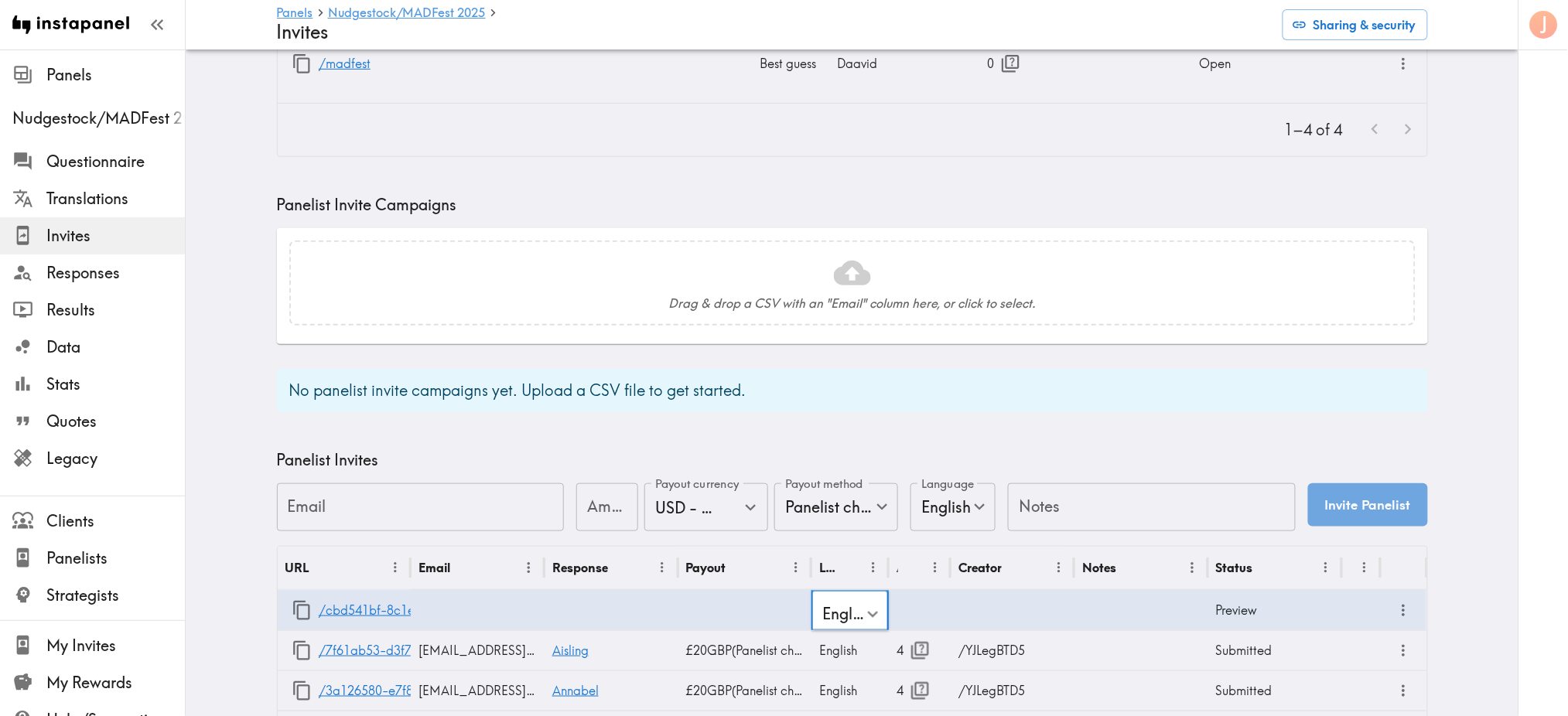
scroll to position [292, 0]
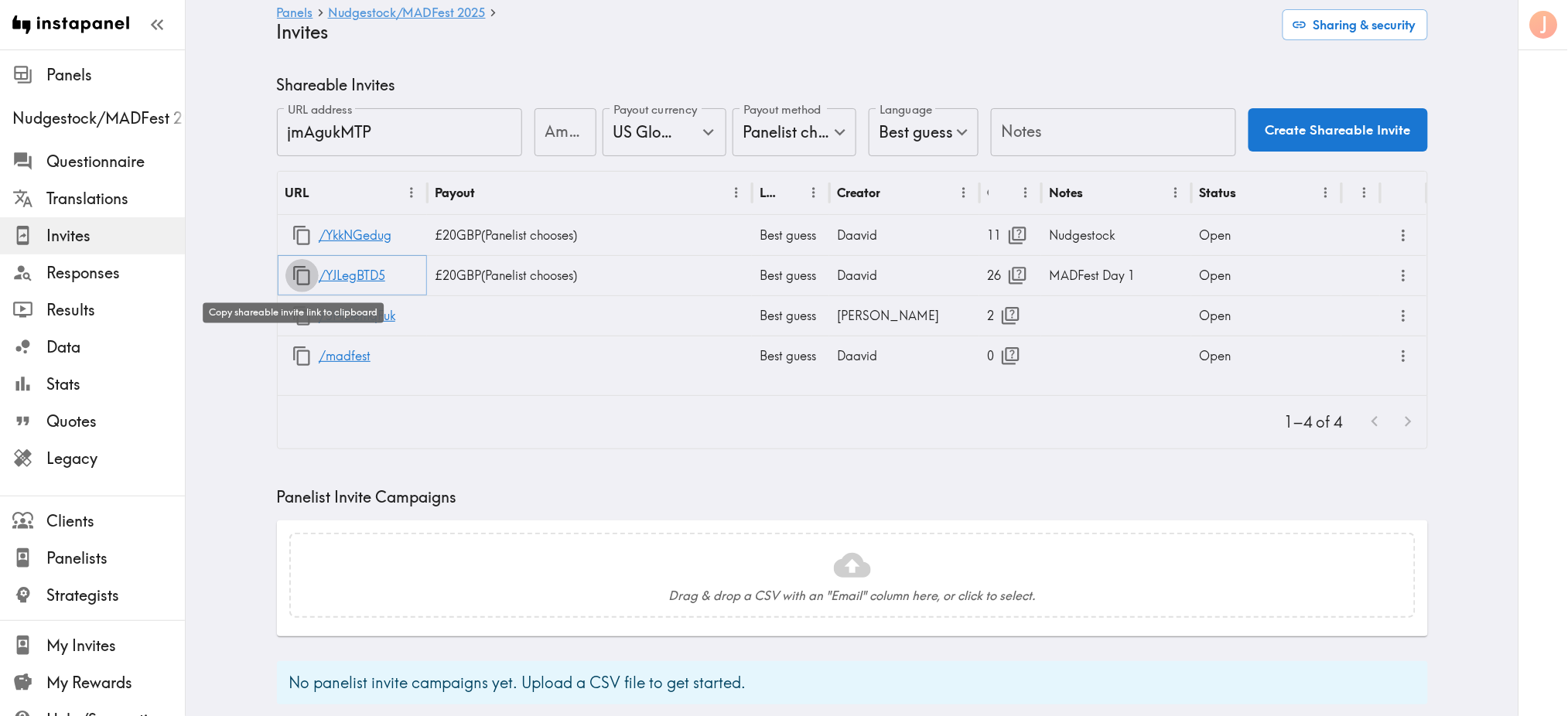
click at [297, 271] on icon "button" at bounding box center [302, 276] width 21 height 21
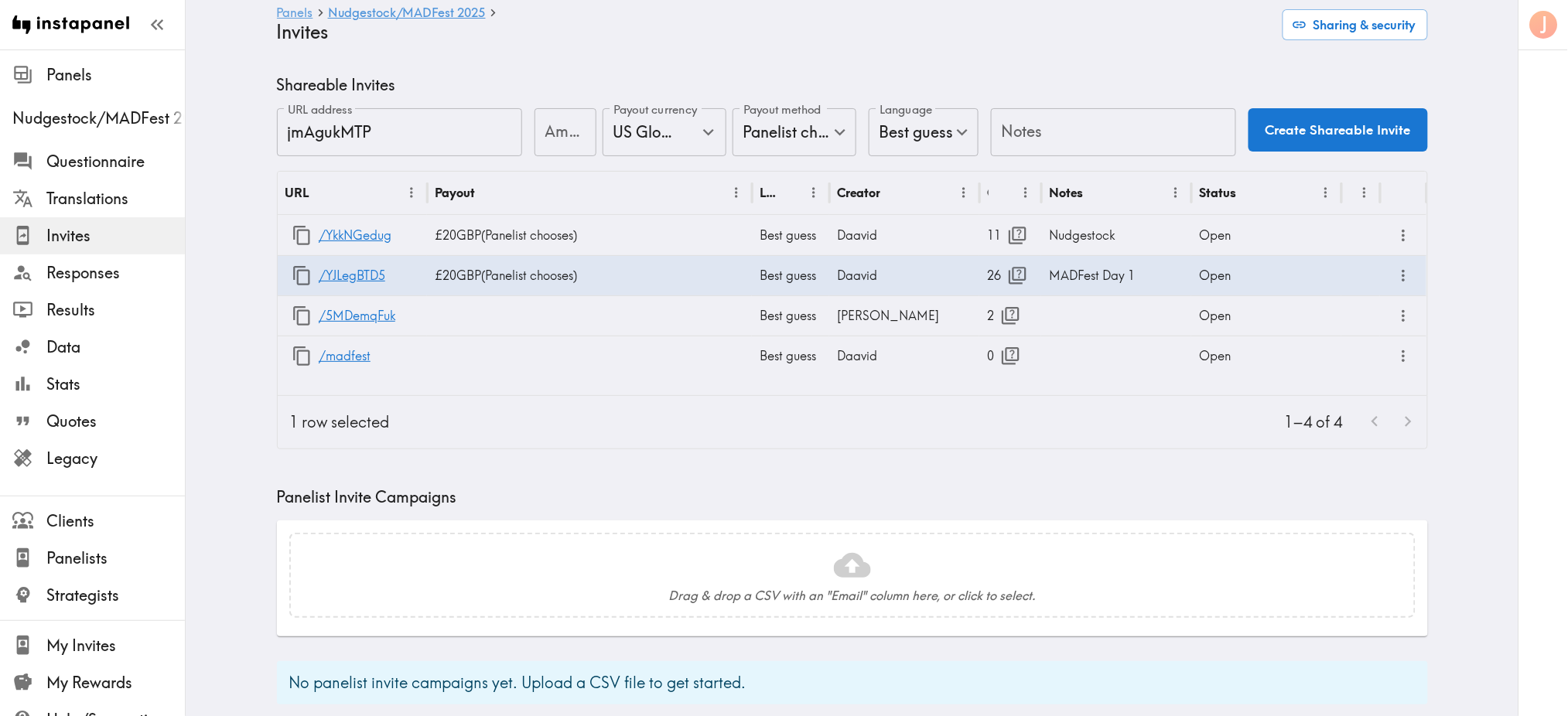
click at [307, 18] on link "Panels" at bounding box center [294, 13] width 36 height 14
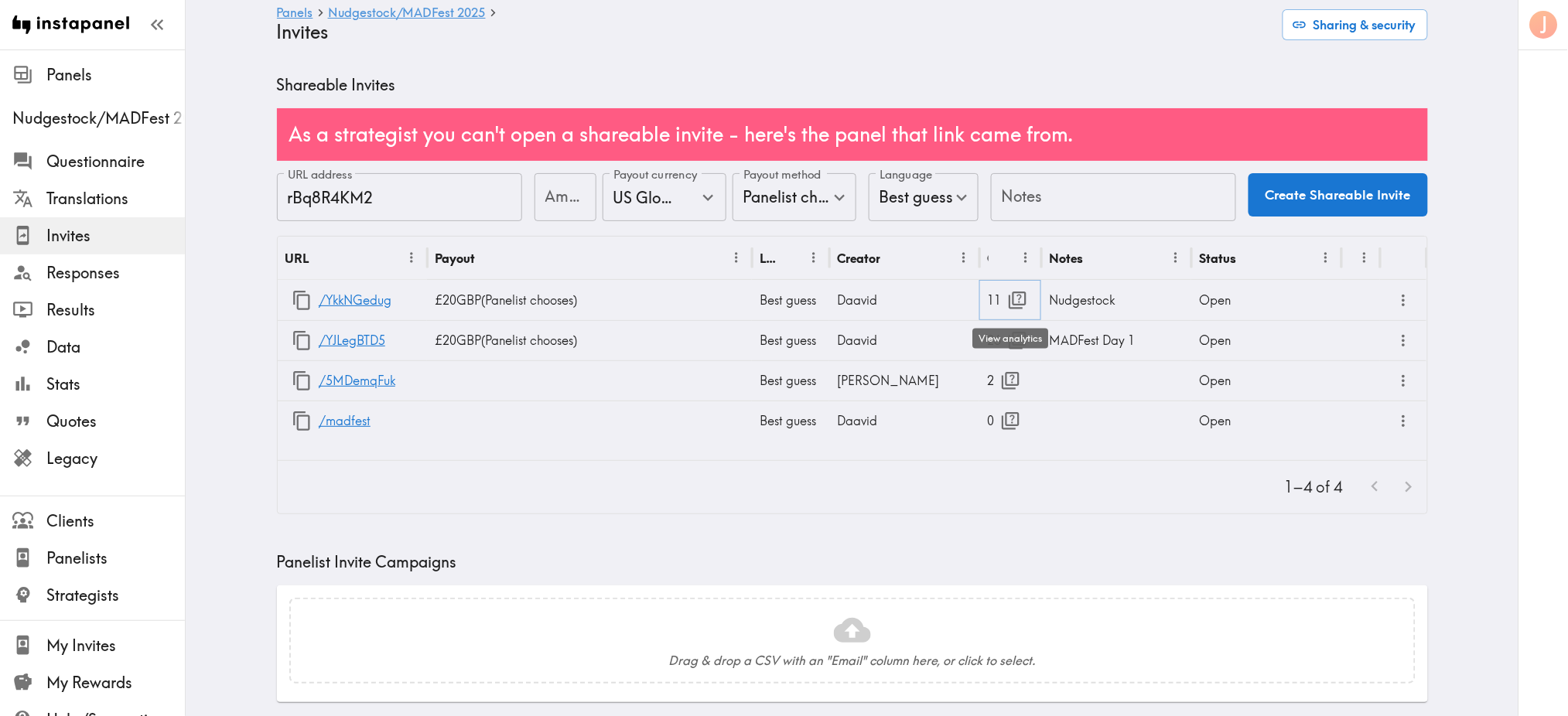
click at [1012, 294] on icon "button" at bounding box center [1017, 300] width 21 height 21
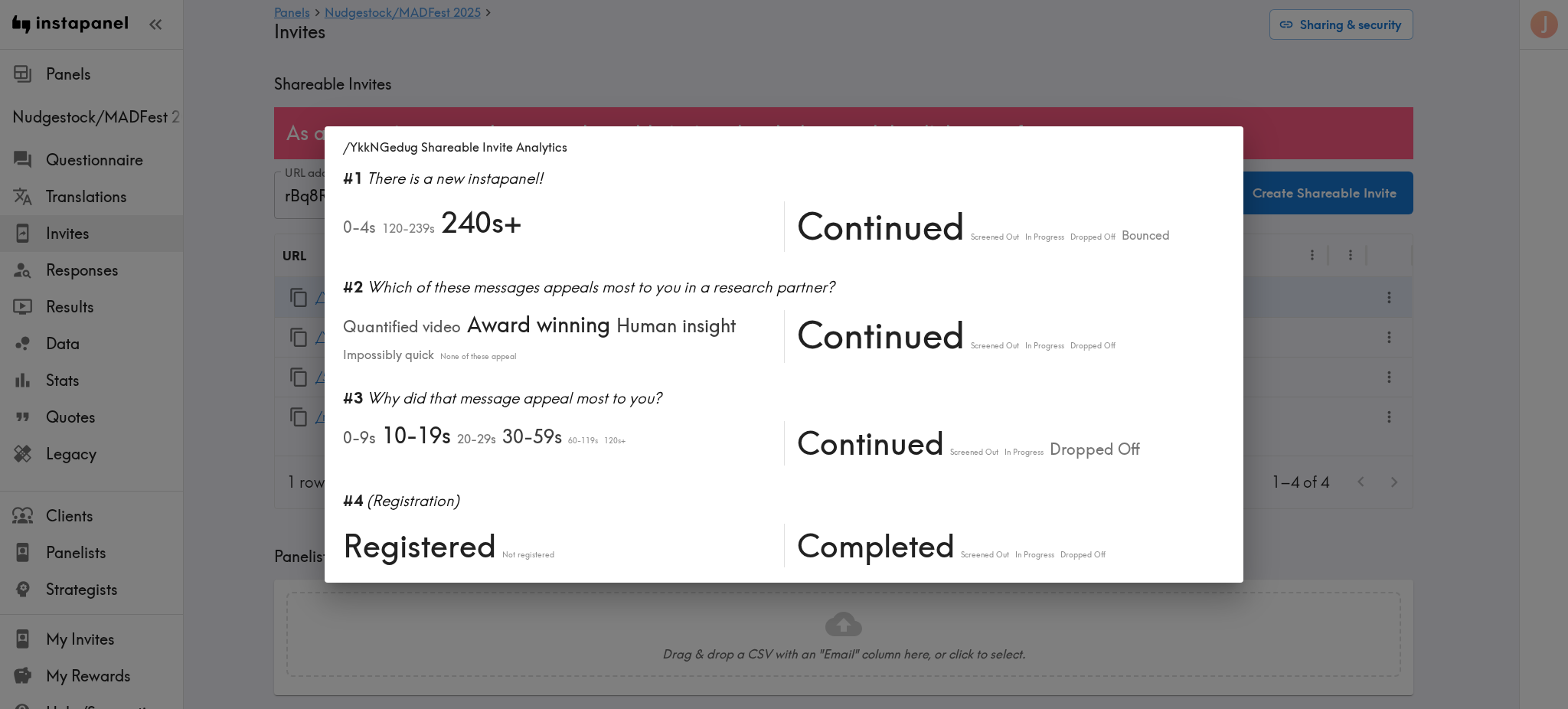
click at [1021, 102] on div "/YkkNGedug Shareable Invite Analytics #1 There is a new instapanel! 0-4s 120-23…" at bounding box center [784, 354] width 1568 height 709
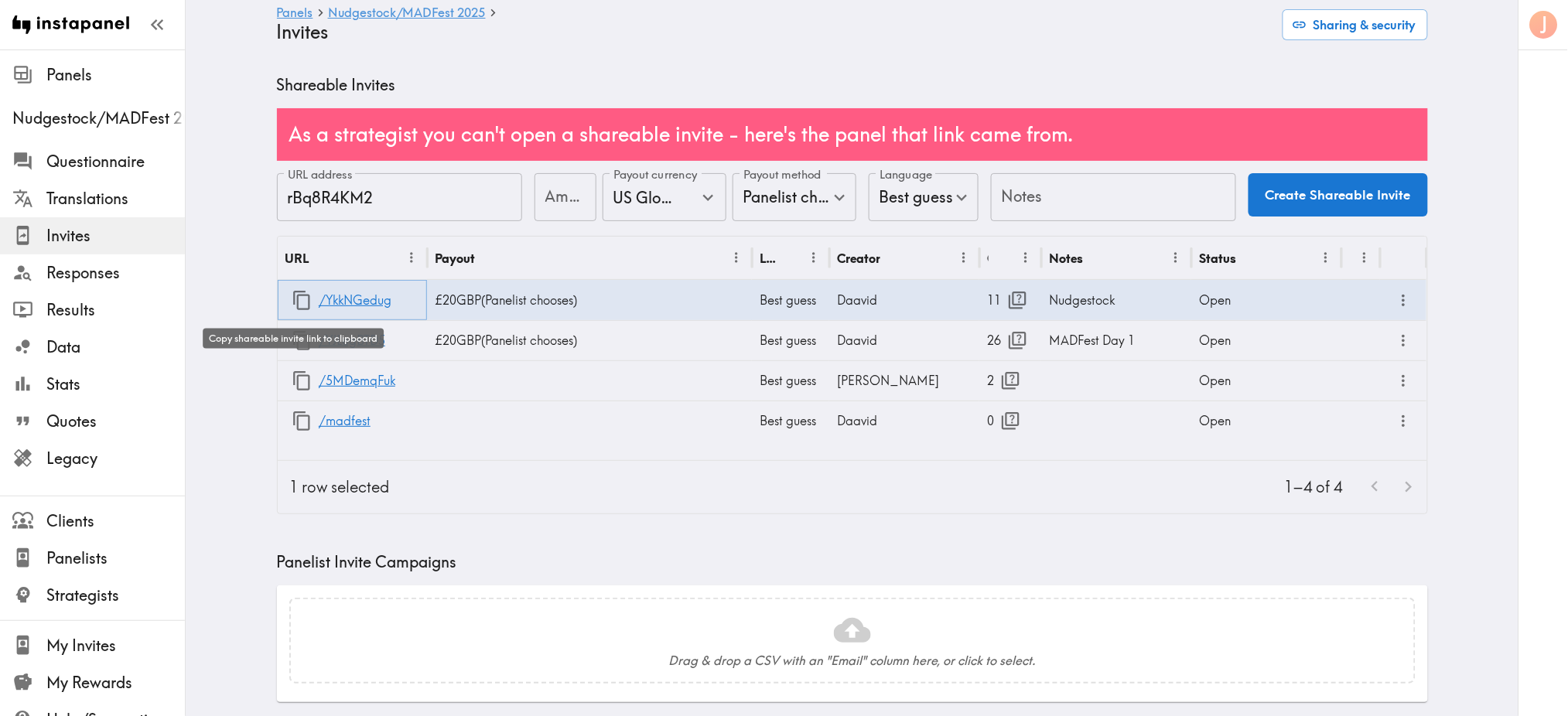
click at [293, 309] on icon "button" at bounding box center [302, 300] width 17 height 19
click at [294, 6] on link "Panels" at bounding box center [294, 13] width 36 height 14
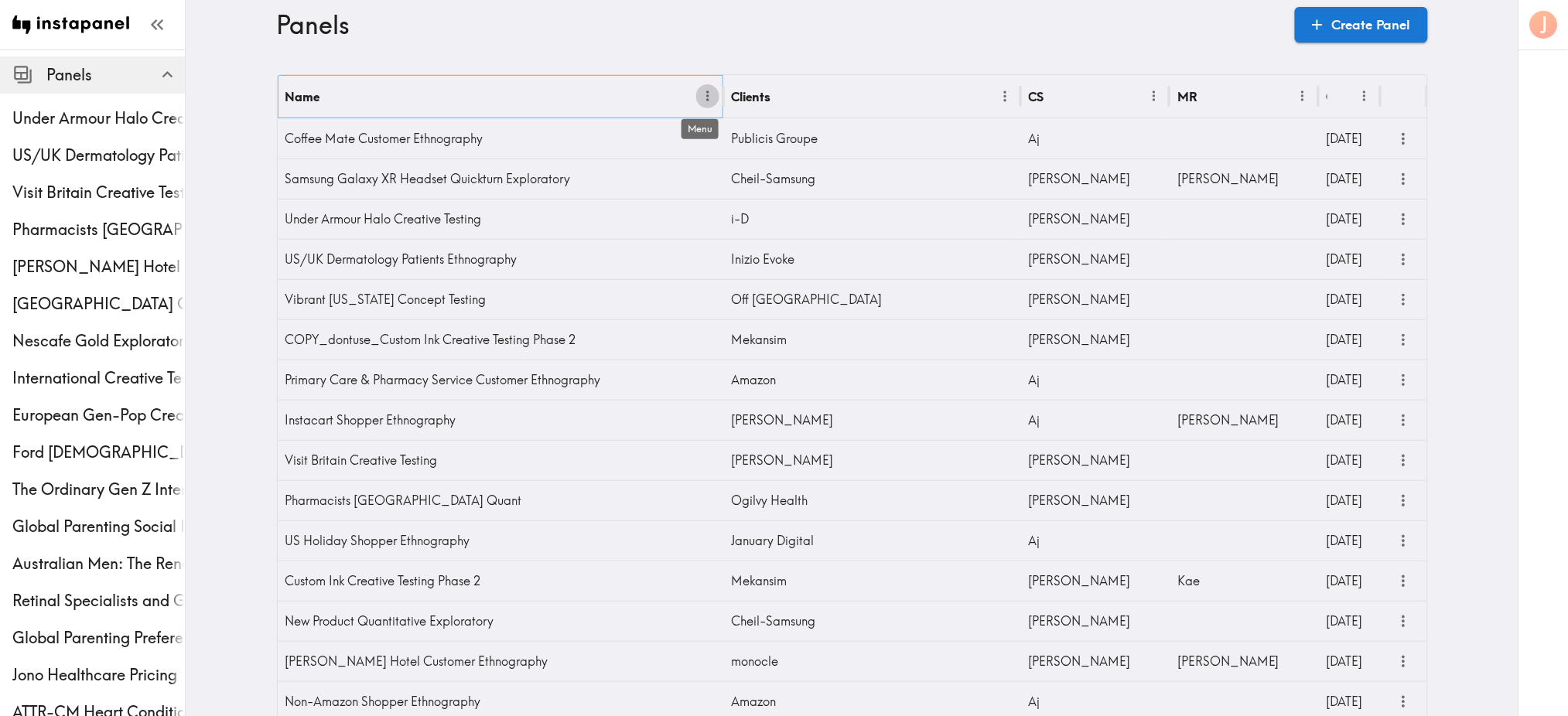
click at [701, 101] on icon "Menu" at bounding box center [708, 96] width 16 height 16
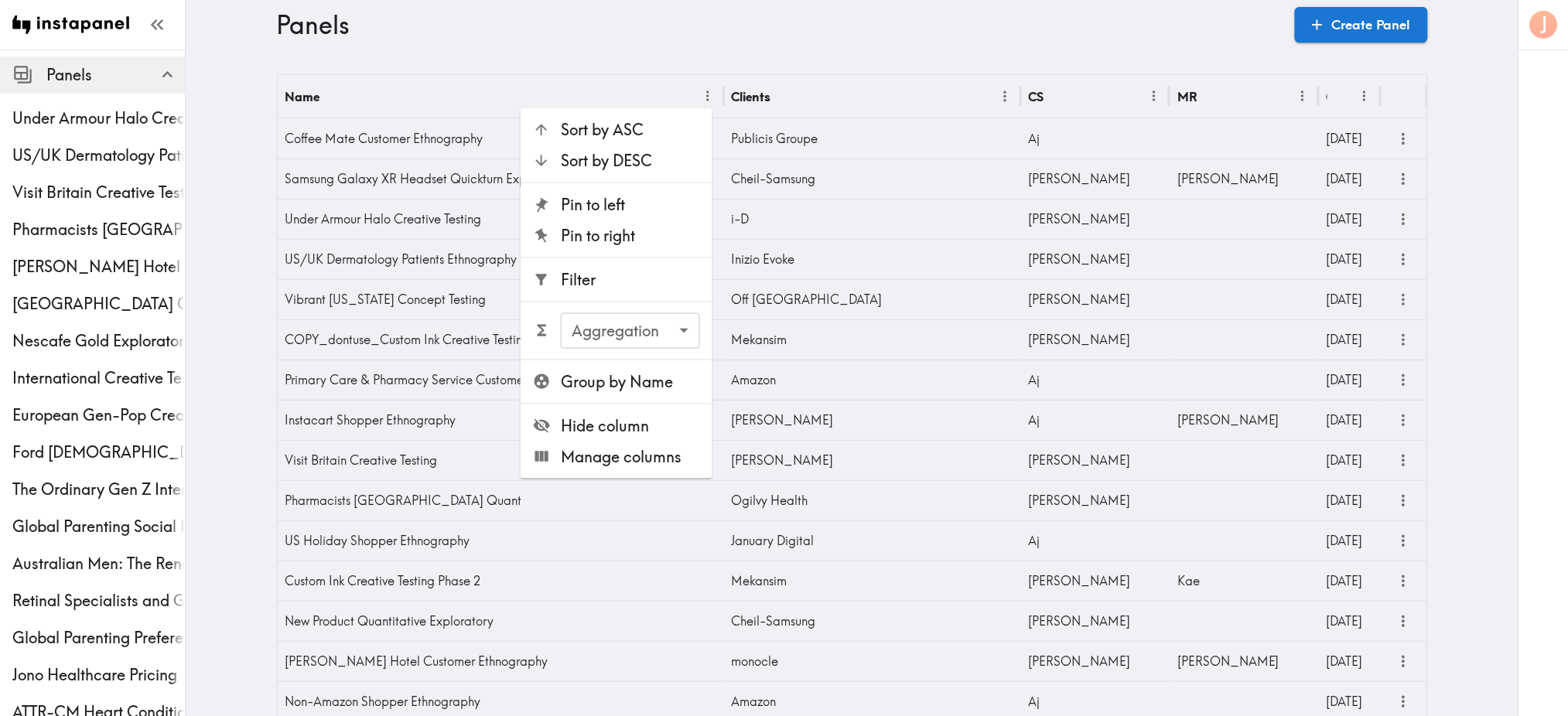
click at [624, 281] on span "Filter" at bounding box center [631, 280] width 140 height 22
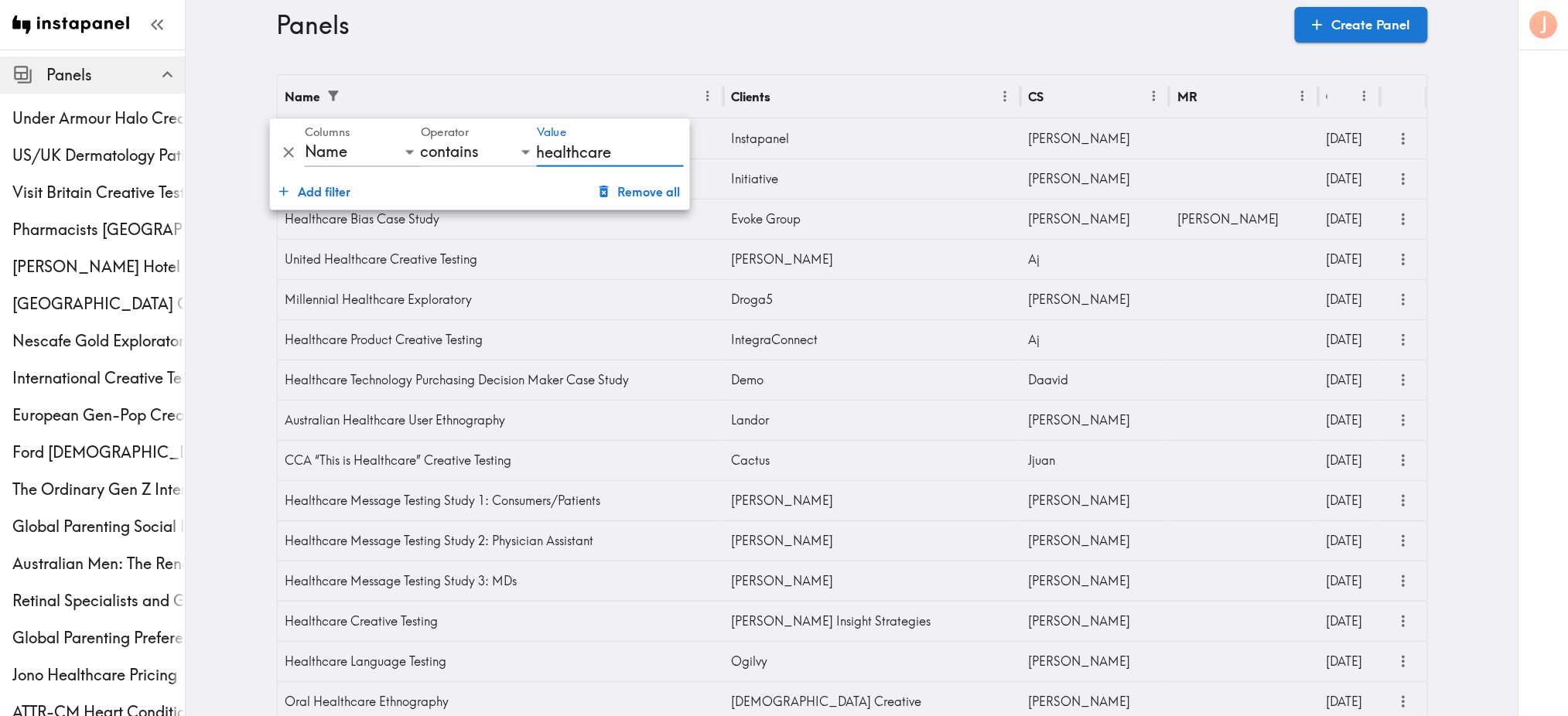
type input "healthcare"
click at [644, 82] on div "Name" at bounding box center [491, 96] width 411 height 43
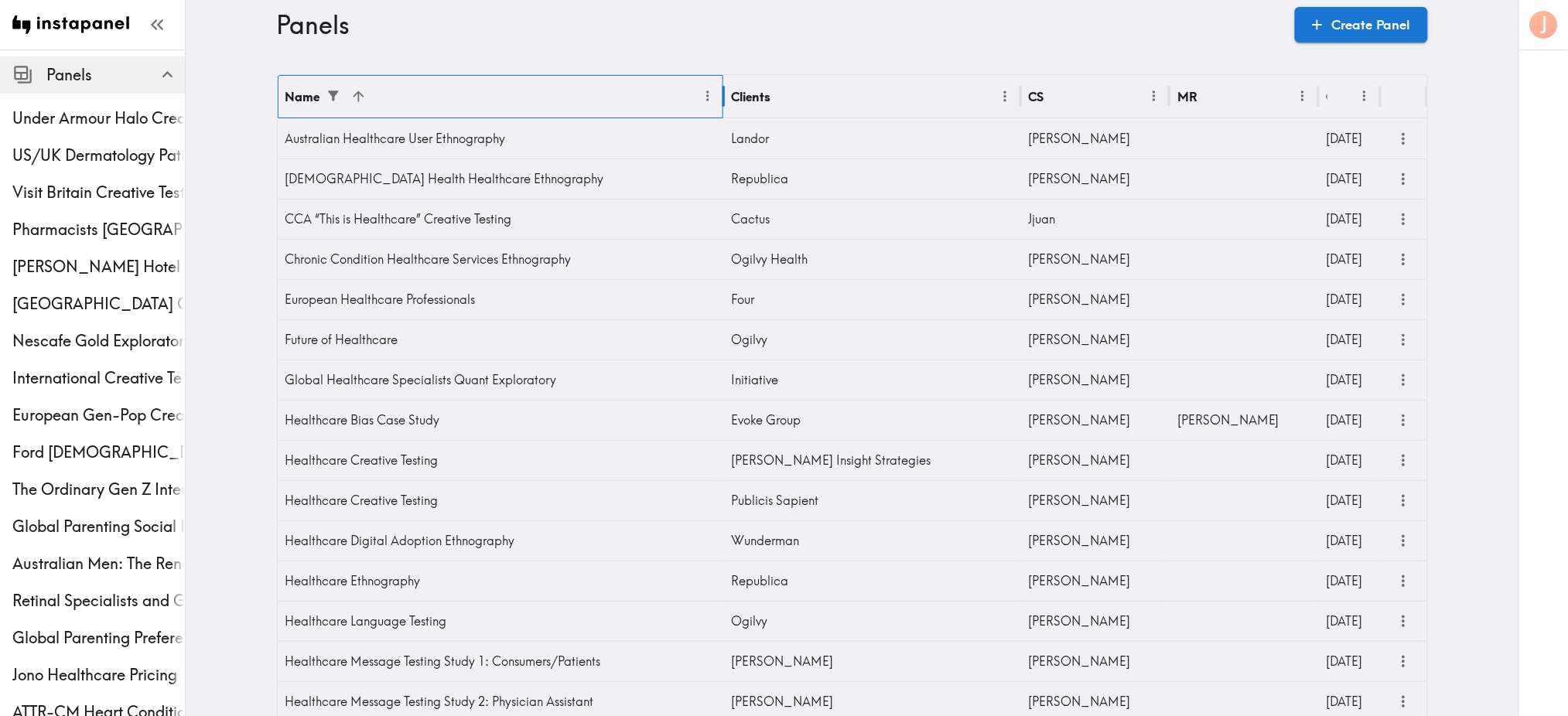
click at [610, 92] on div "Name" at bounding box center [491, 96] width 411 height 43
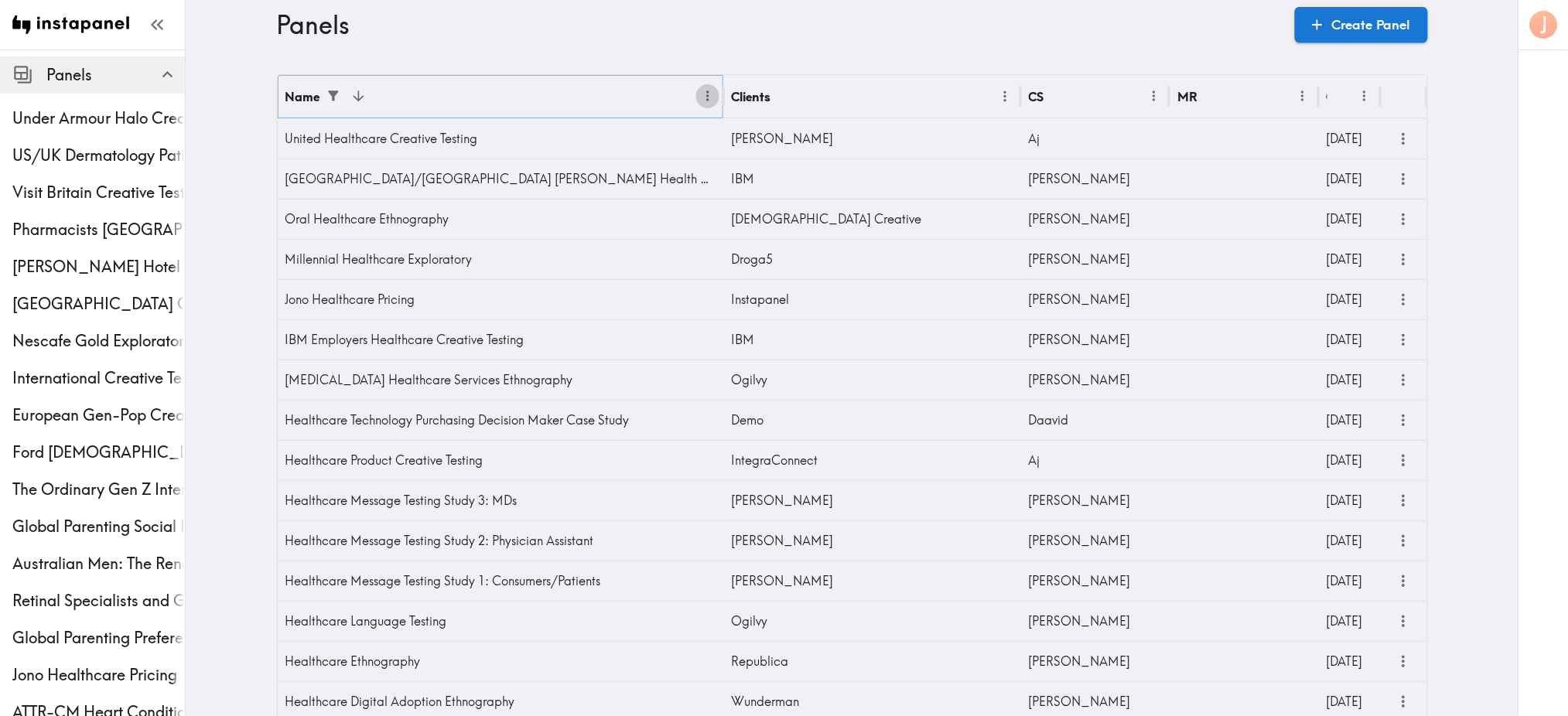
click at [700, 93] on icon "Menu" at bounding box center [708, 96] width 16 height 16
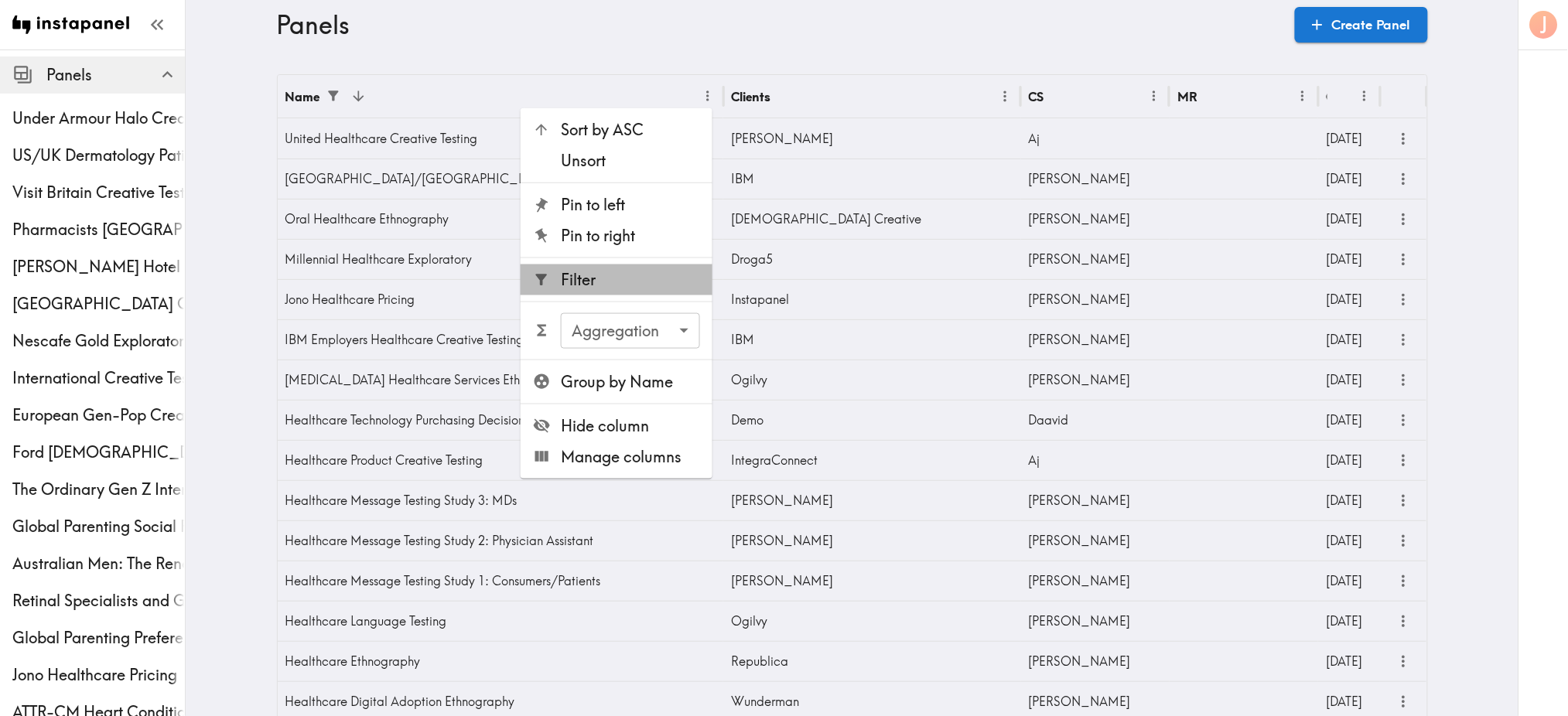
click at [620, 273] on span "Filter" at bounding box center [631, 280] width 140 height 22
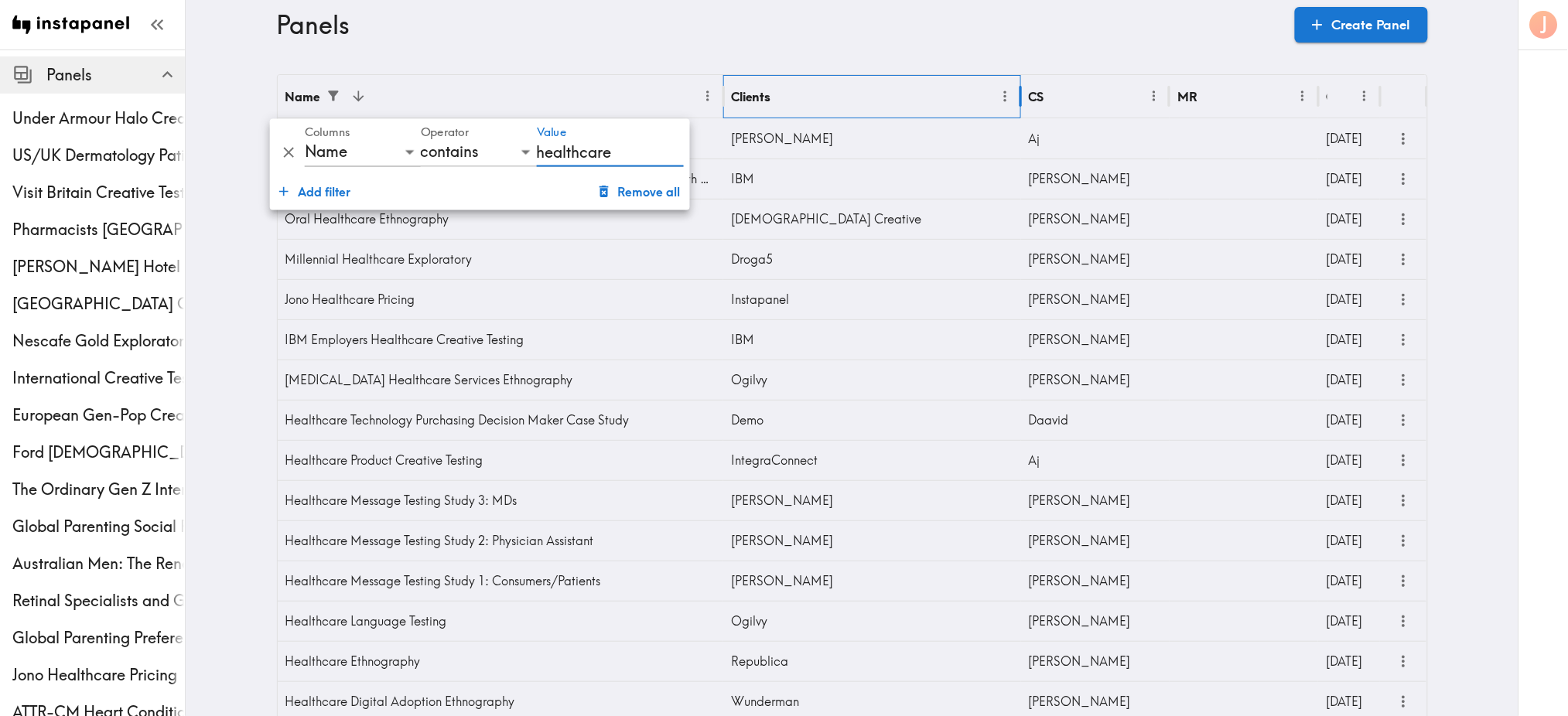
click at [799, 92] on div "Clients" at bounding box center [863, 96] width 262 height 43
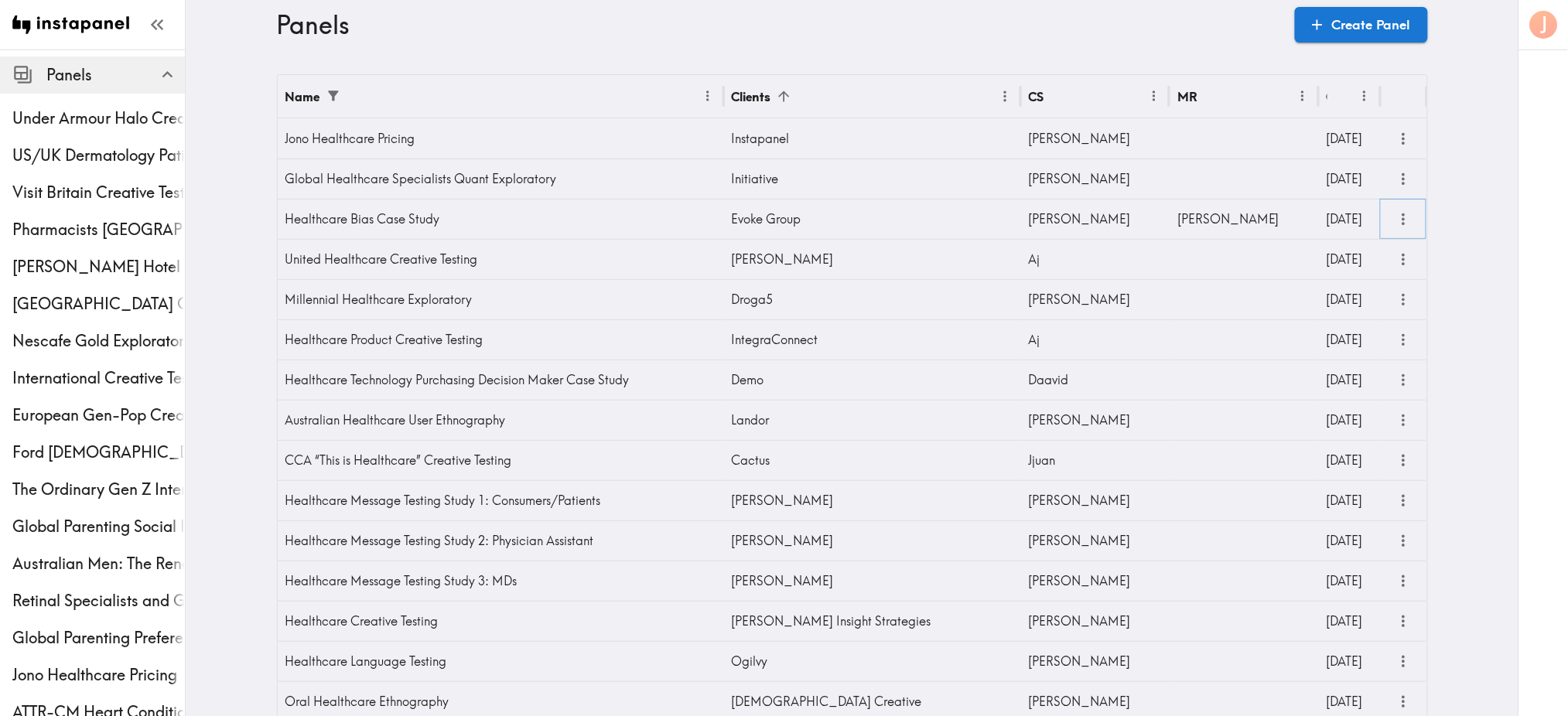
click at [1395, 216] on icon "more" at bounding box center [1403, 218] width 18 height 18
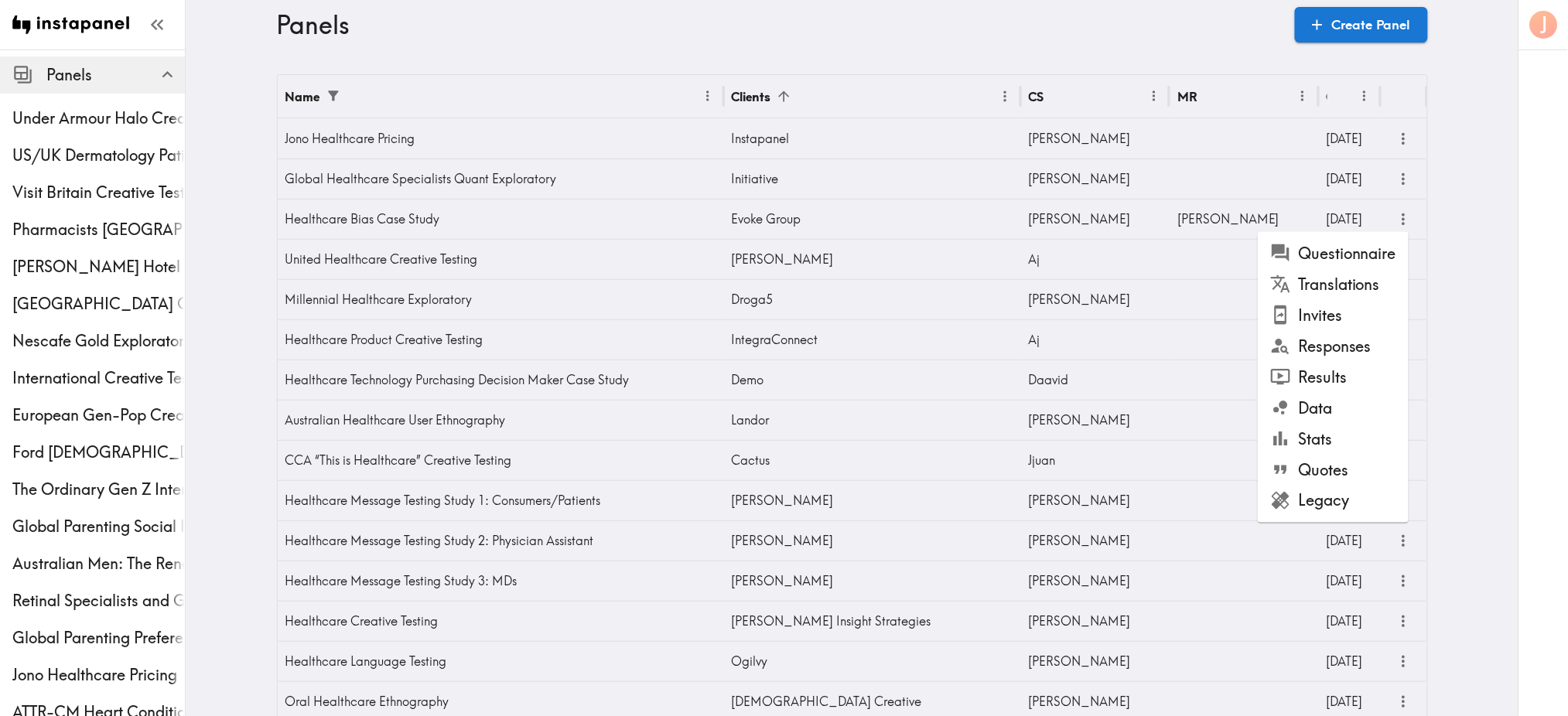
click at [1340, 308] on li "Invites" at bounding box center [1333, 315] width 150 height 31
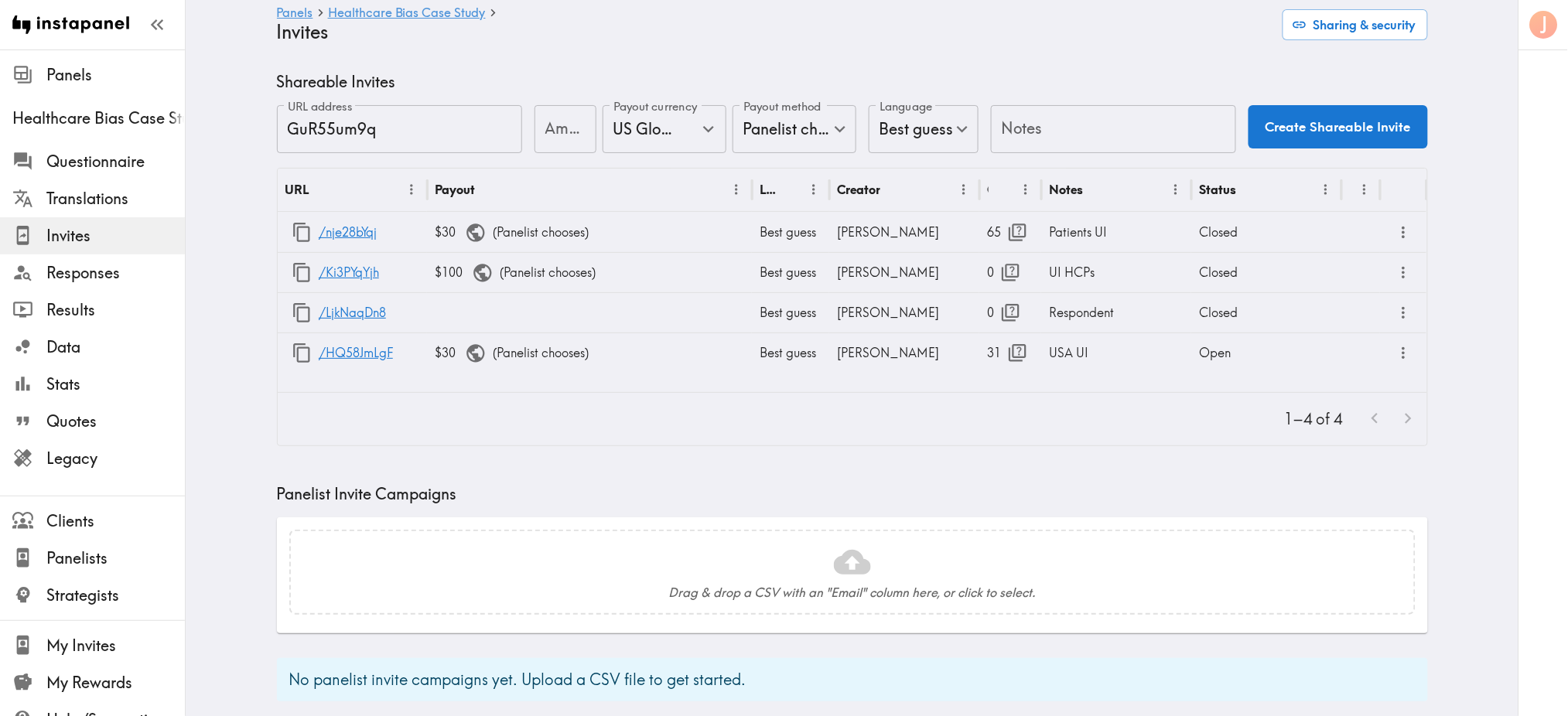
scroll to position [4, 0]
click at [292, 354] on icon "button" at bounding box center [302, 352] width 21 height 21
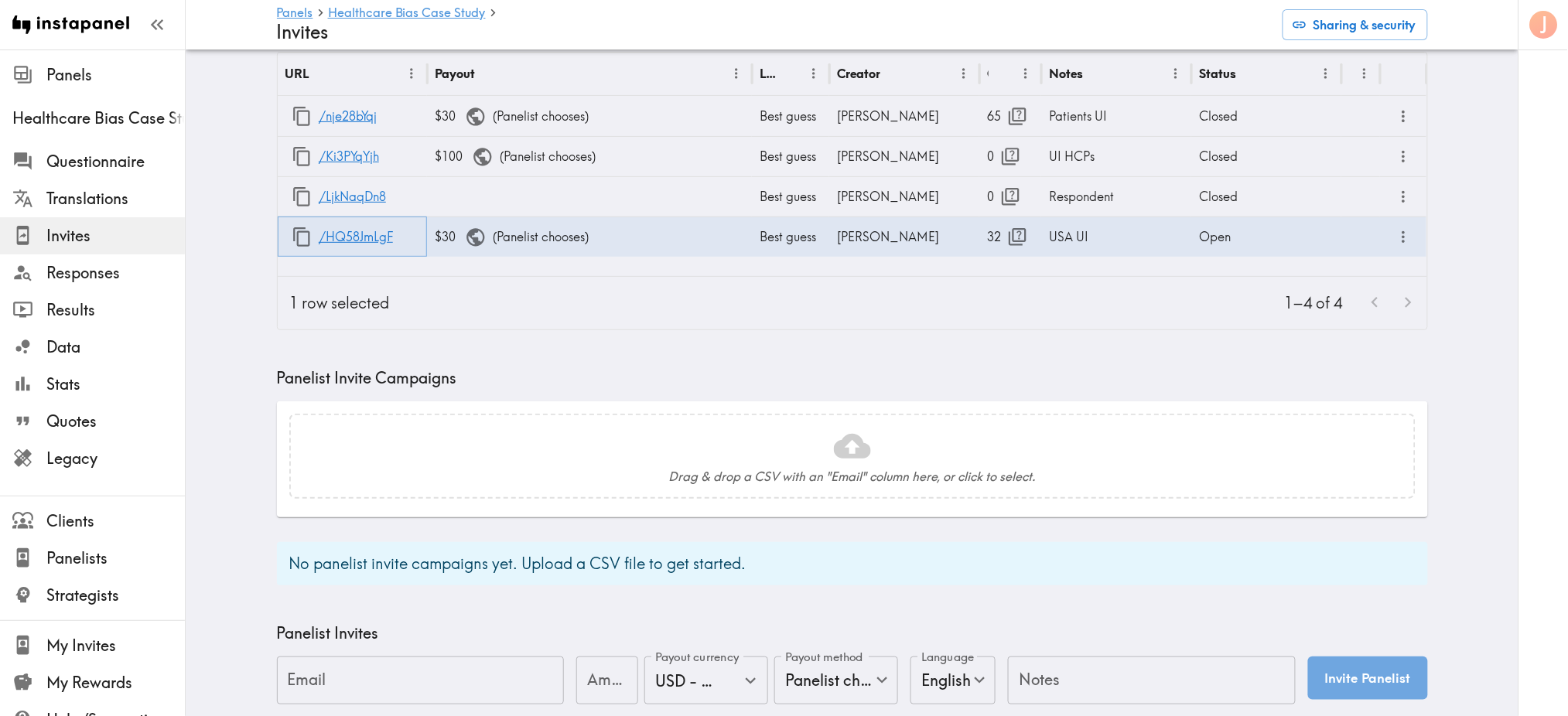
scroll to position [0, 0]
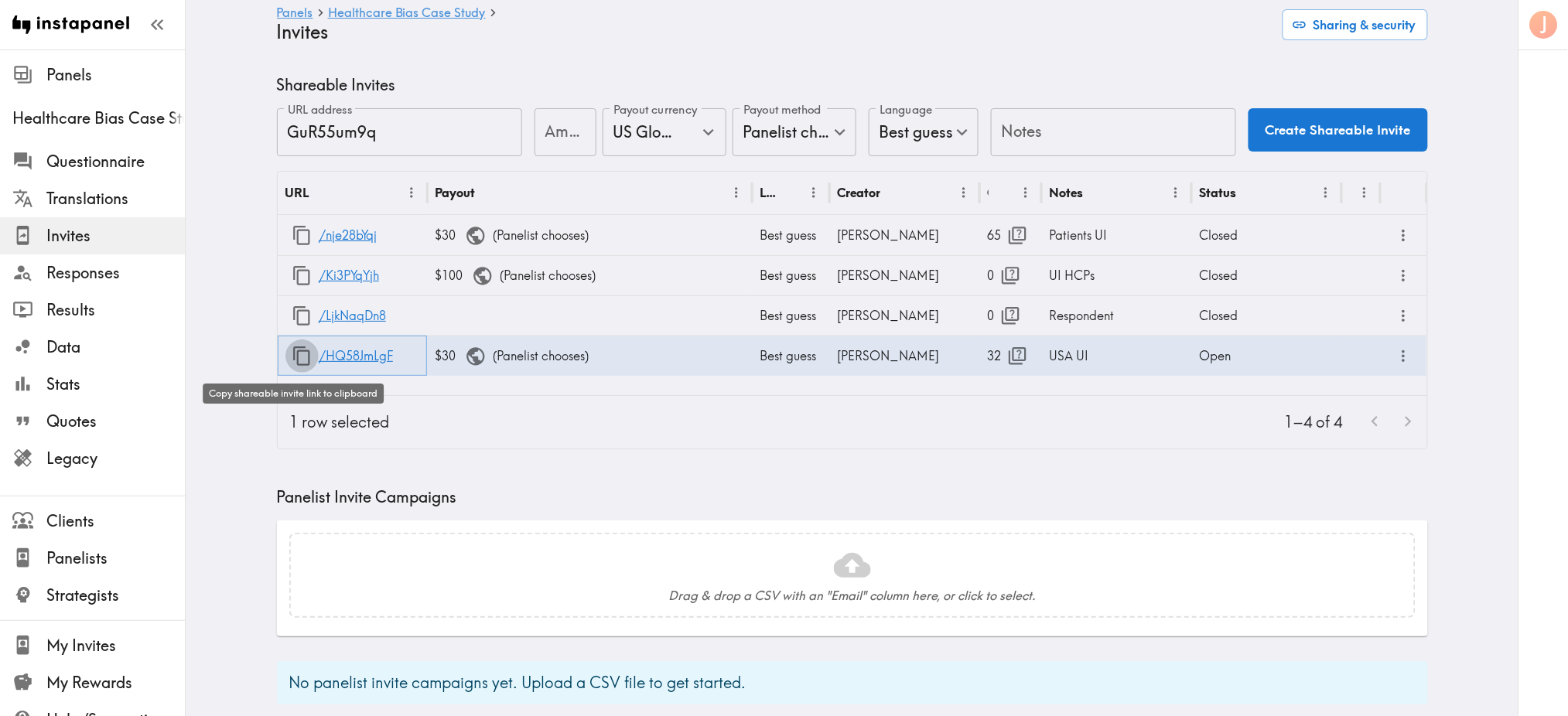
click at [297, 356] on icon "button" at bounding box center [302, 355] width 21 height 21
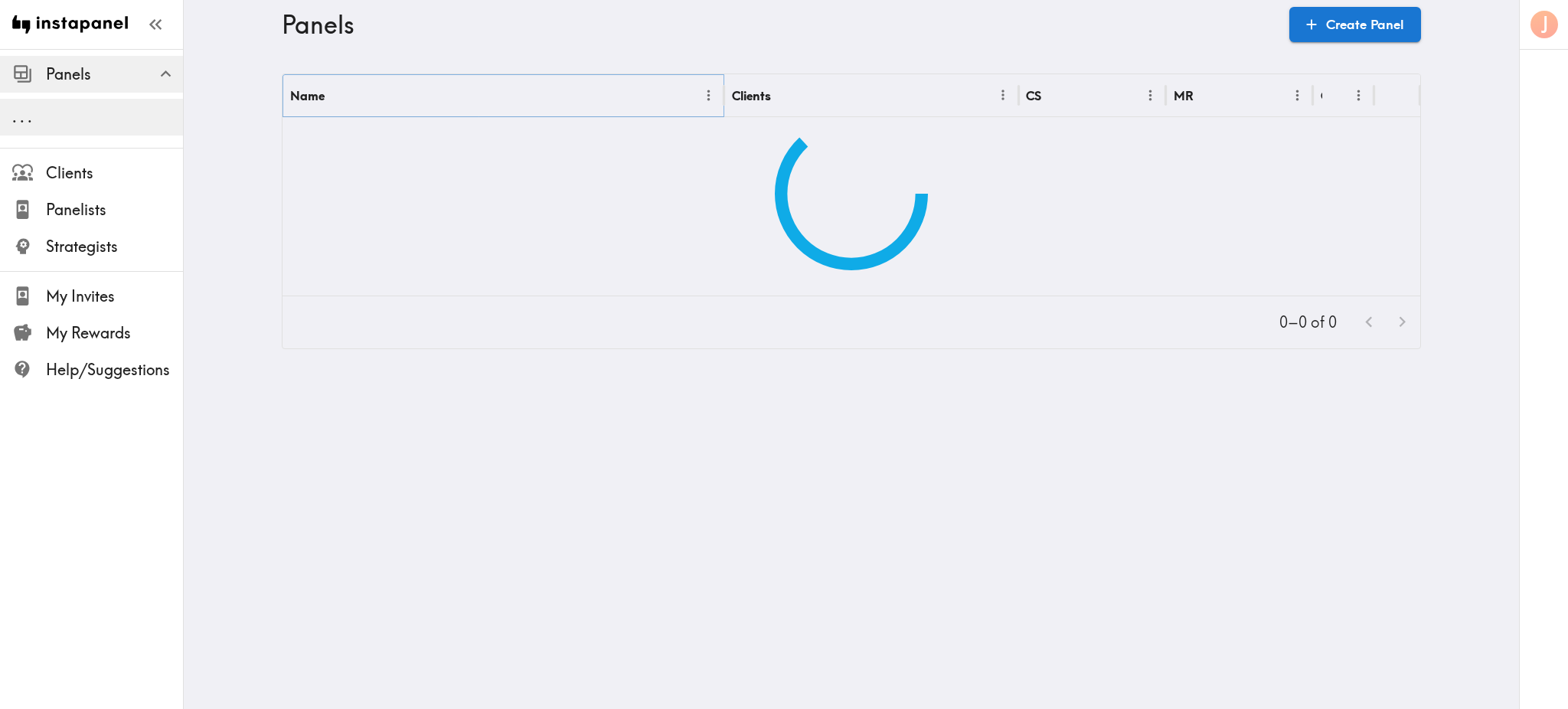
click at [702, 94] on icon "Menu" at bounding box center [708, 95] width 16 height 16
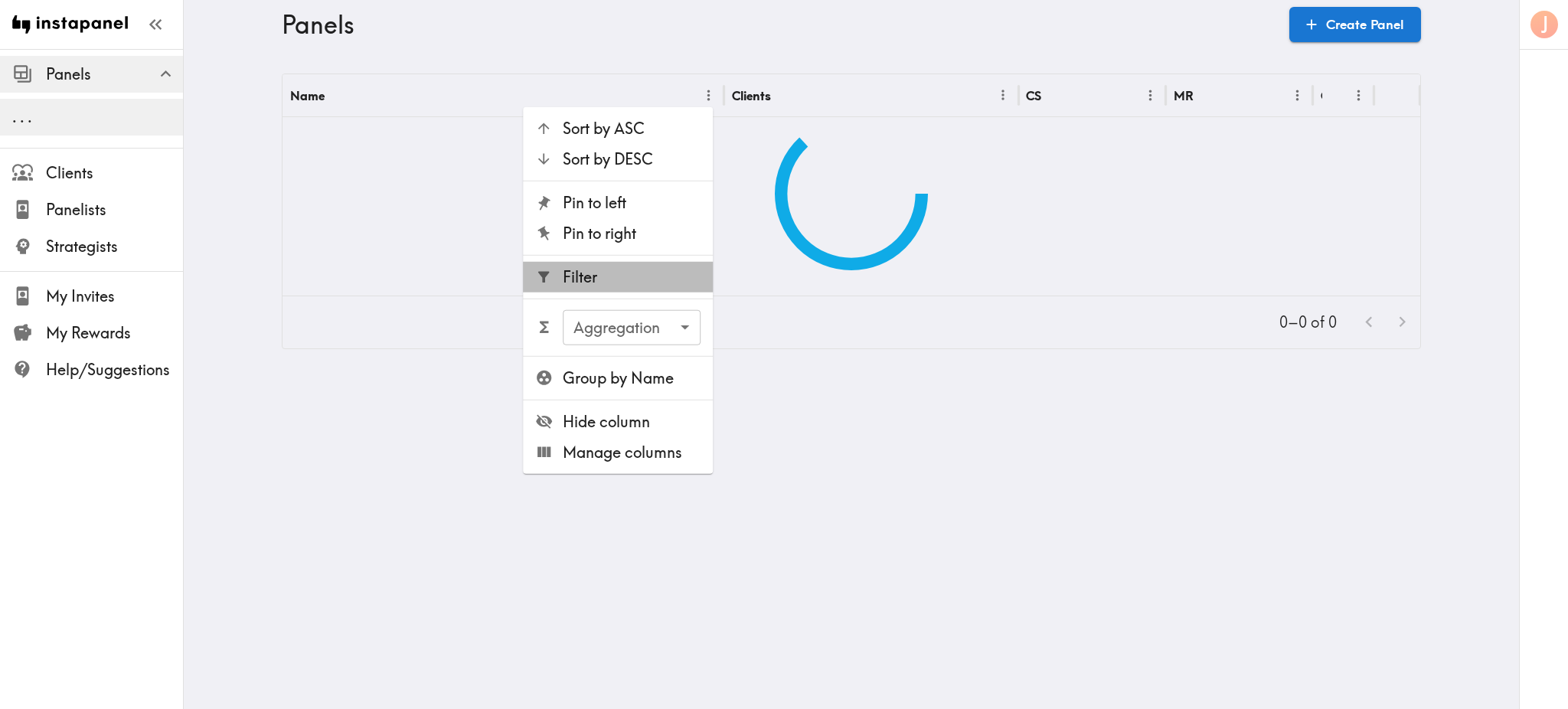
click at [640, 274] on span "Filter" at bounding box center [631, 277] width 138 height 22
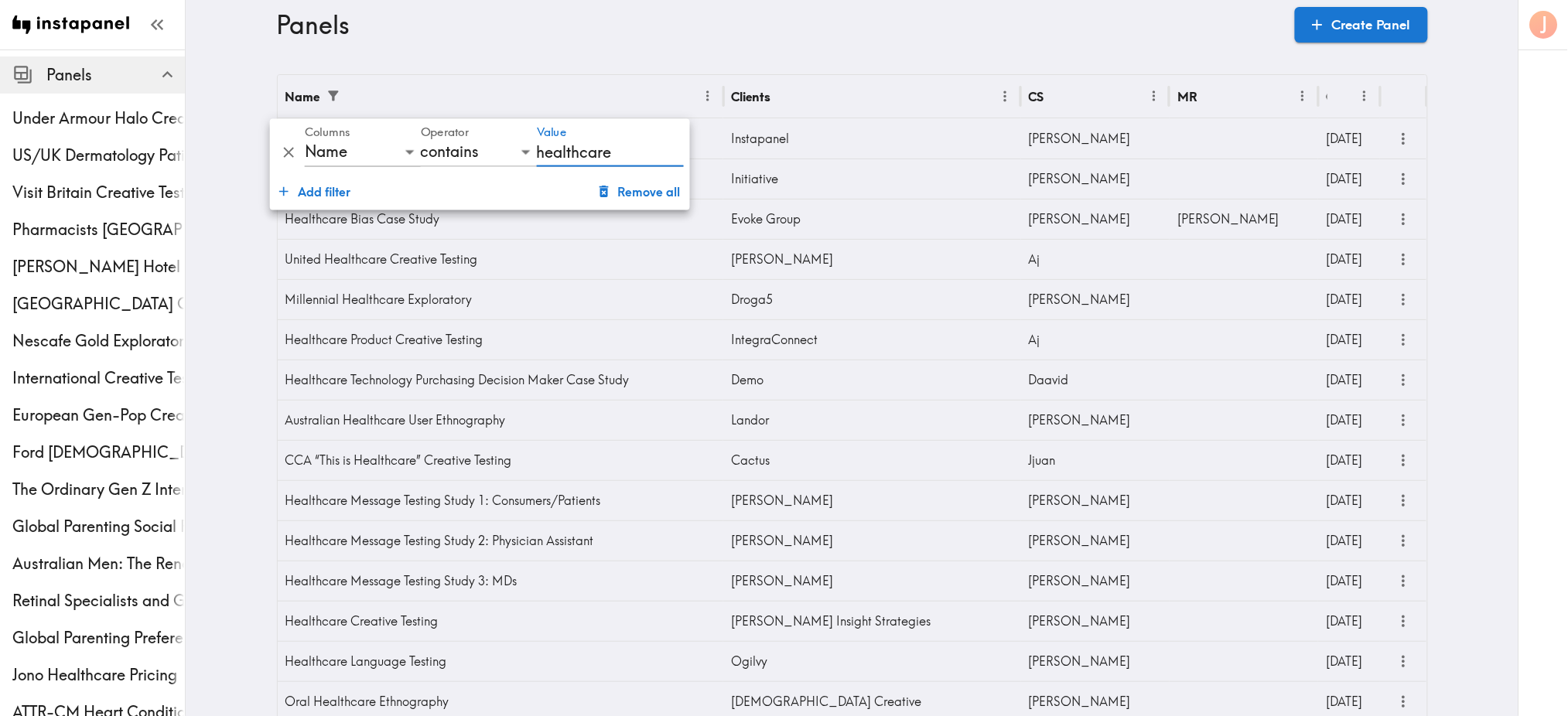
type input "healthcare"
click at [1395, 218] on icon "more" at bounding box center [1403, 218] width 18 height 18
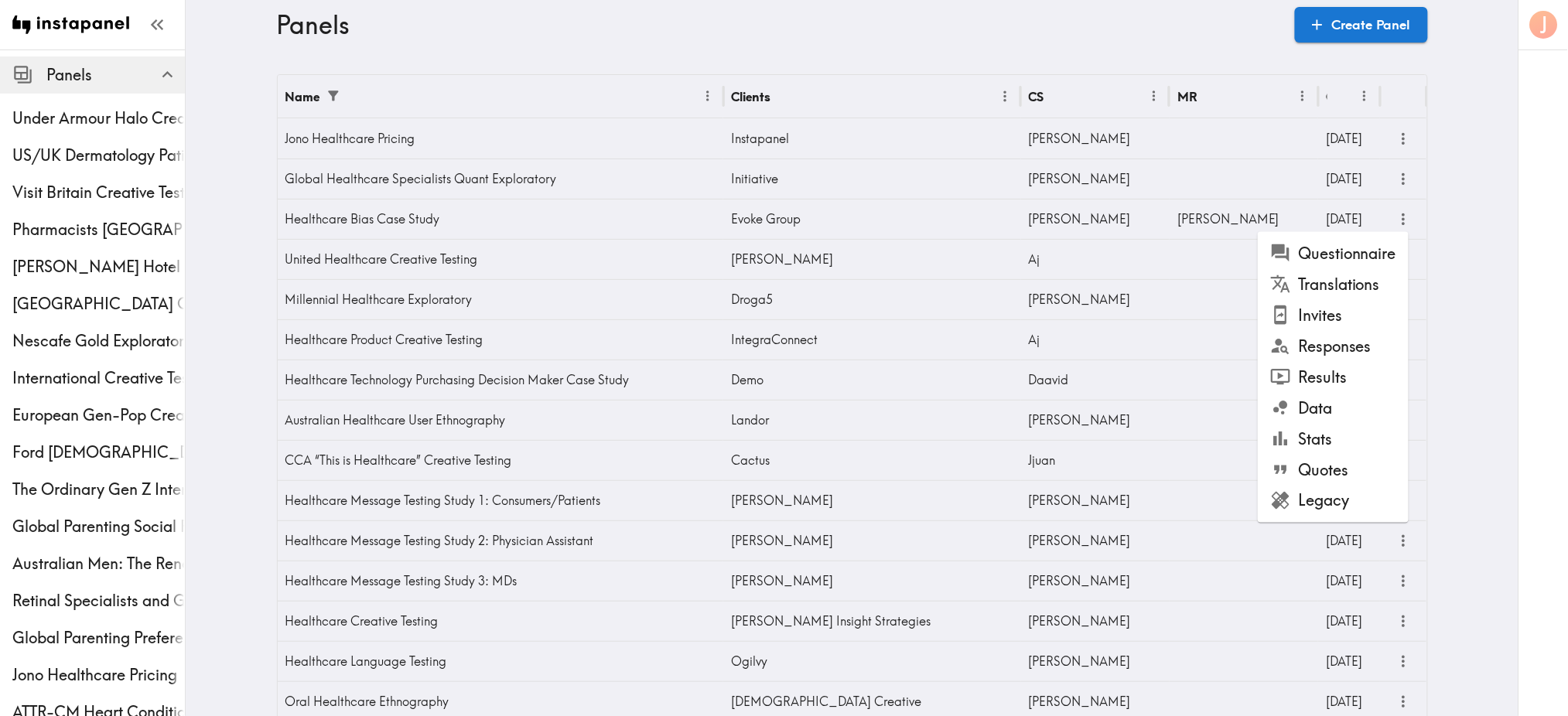
click at [1339, 372] on li "Results" at bounding box center [1333, 377] width 150 height 31
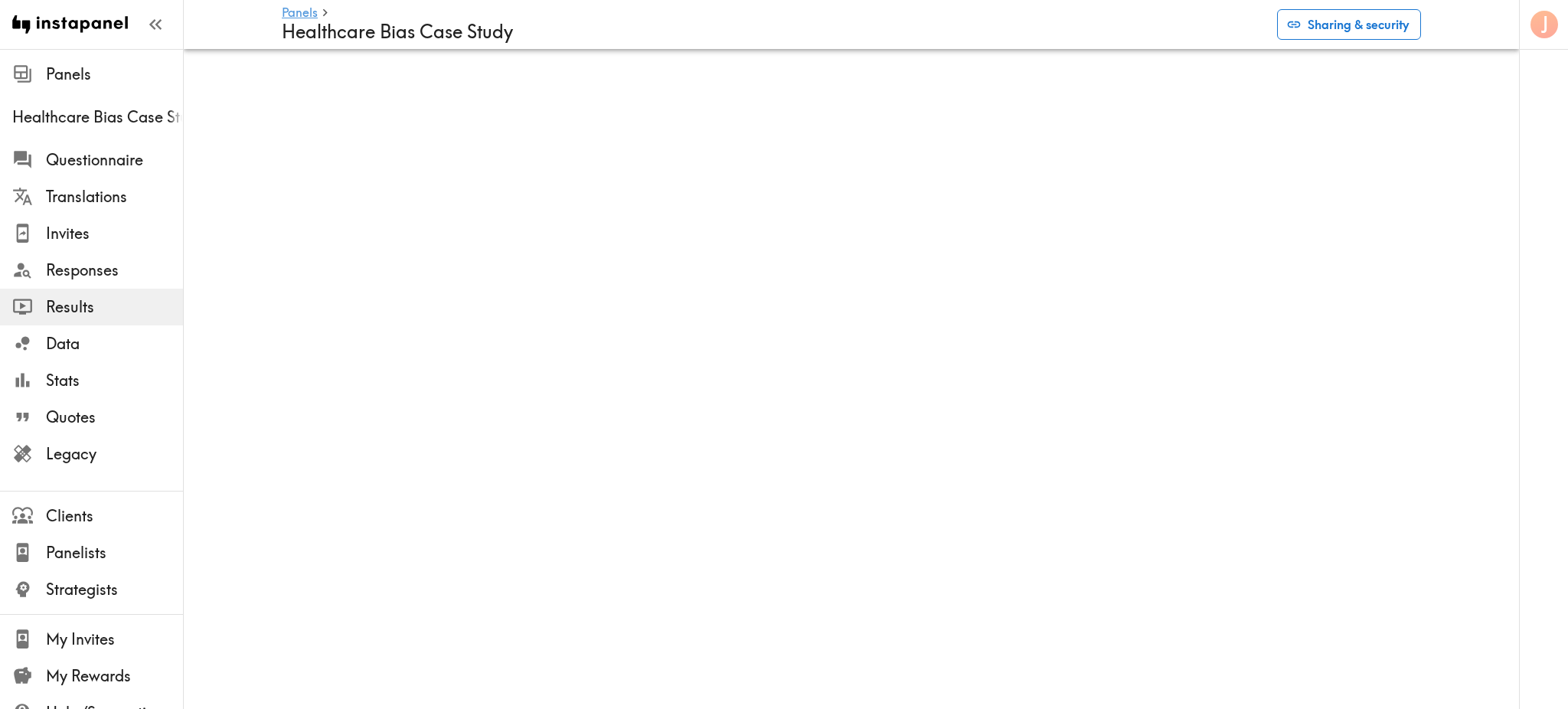
click at [1342, 18] on button "Sharing & security" at bounding box center [1348, 24] width 144 height 31
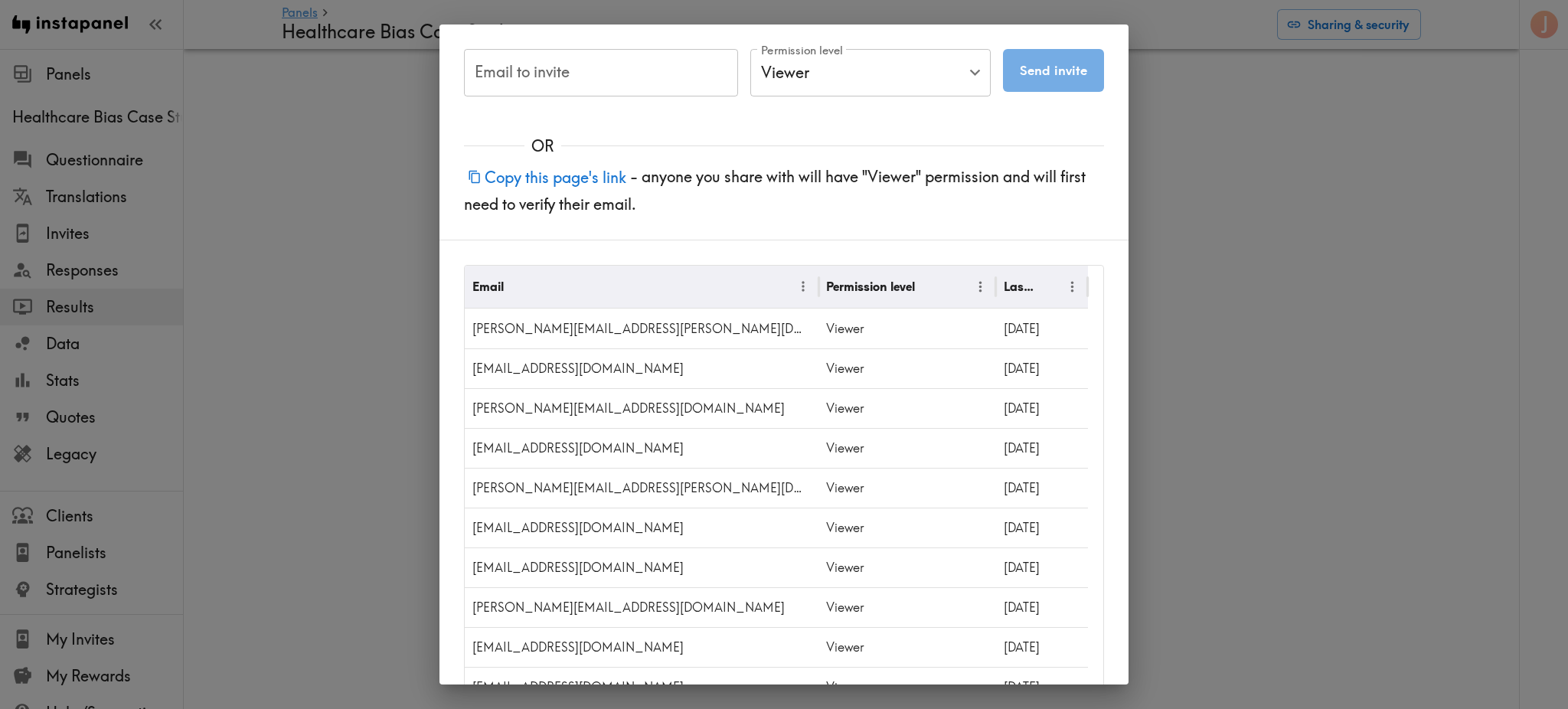
click at [571, 177] on button "Copy this page's link" at bounding box center [547, 177] width 166 height 33
click at [576, 181] on button "Copied this page's link!" at bounding box center [556, 177] width 185 height 33
